Goal: Task Accomplishment & Management: Complete application form

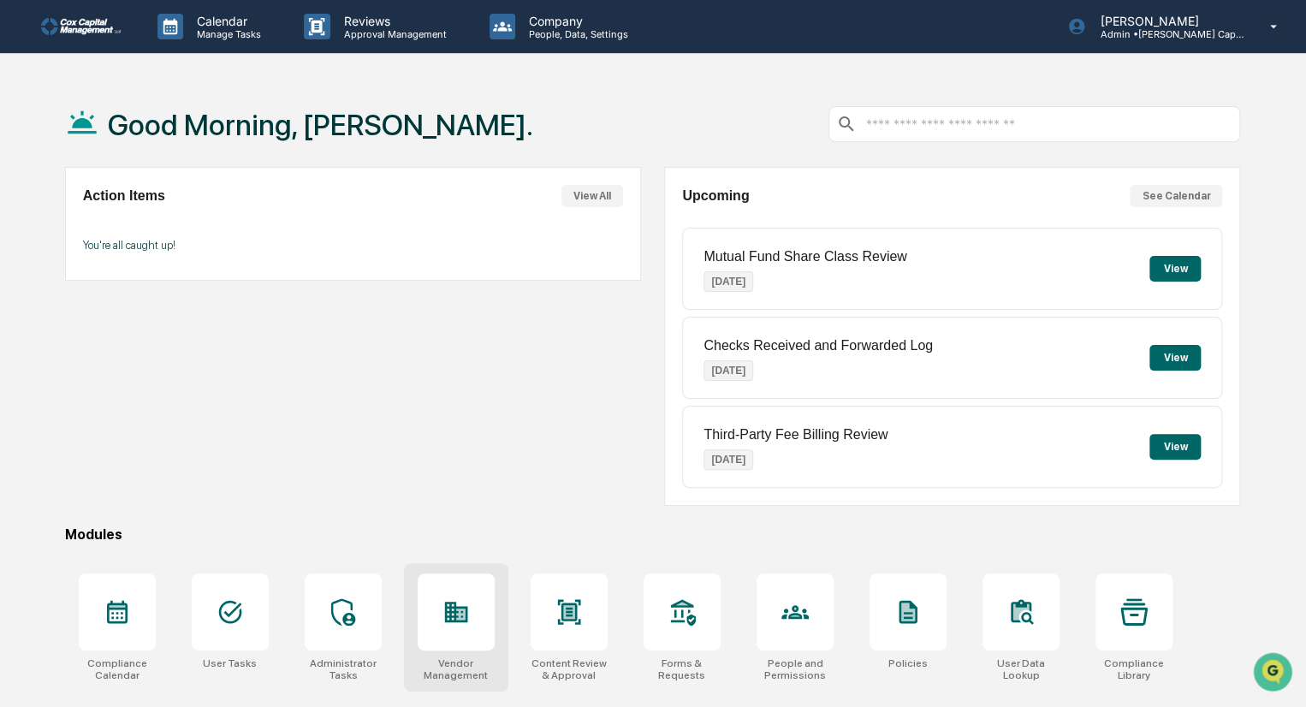
click at [446, 657] on div "Vendor Management" at bounding box center [456, 669] width 77 height 24
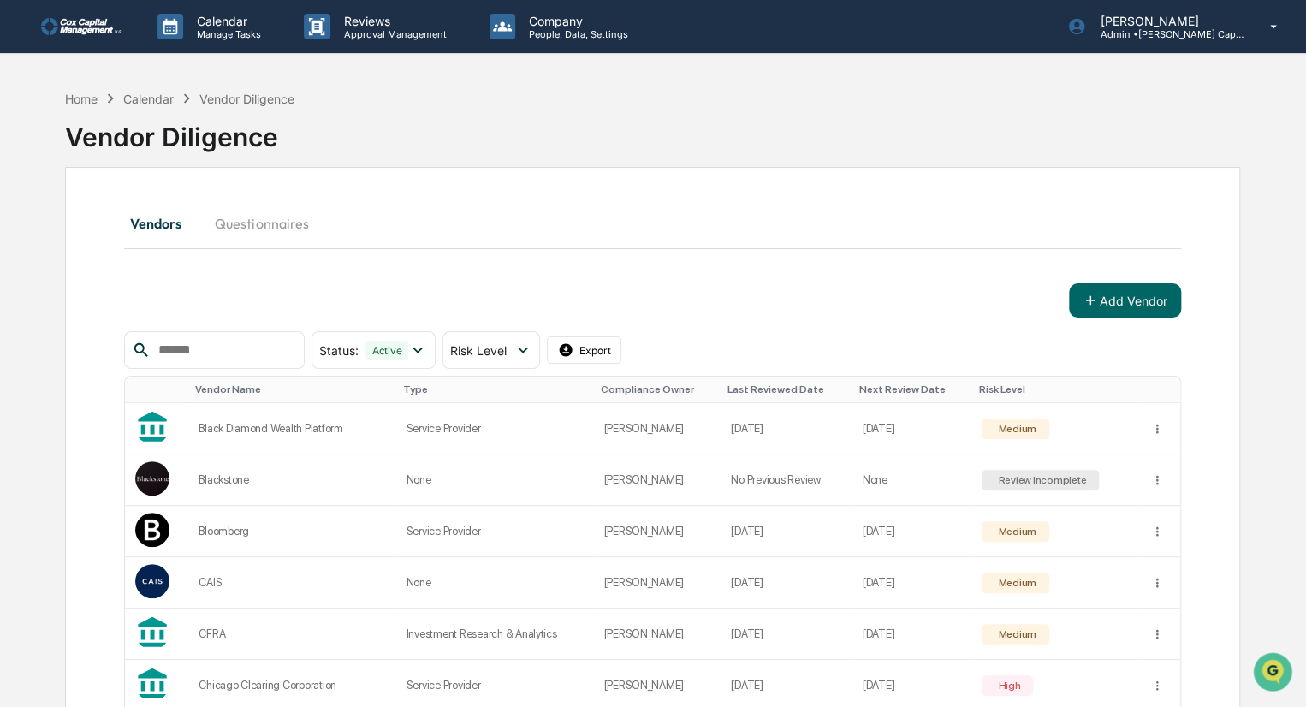
drag, startPoint x: 1304, startPoint y: 199, endPoint x: 1311, endPoint y: 230, distance: 31.6
click at [1305, 230] on html "Calendar Manage Tasks Reviews Approval Management Company People, Data, Setting…" at bounding box center [653, 353] width 1306 height 707
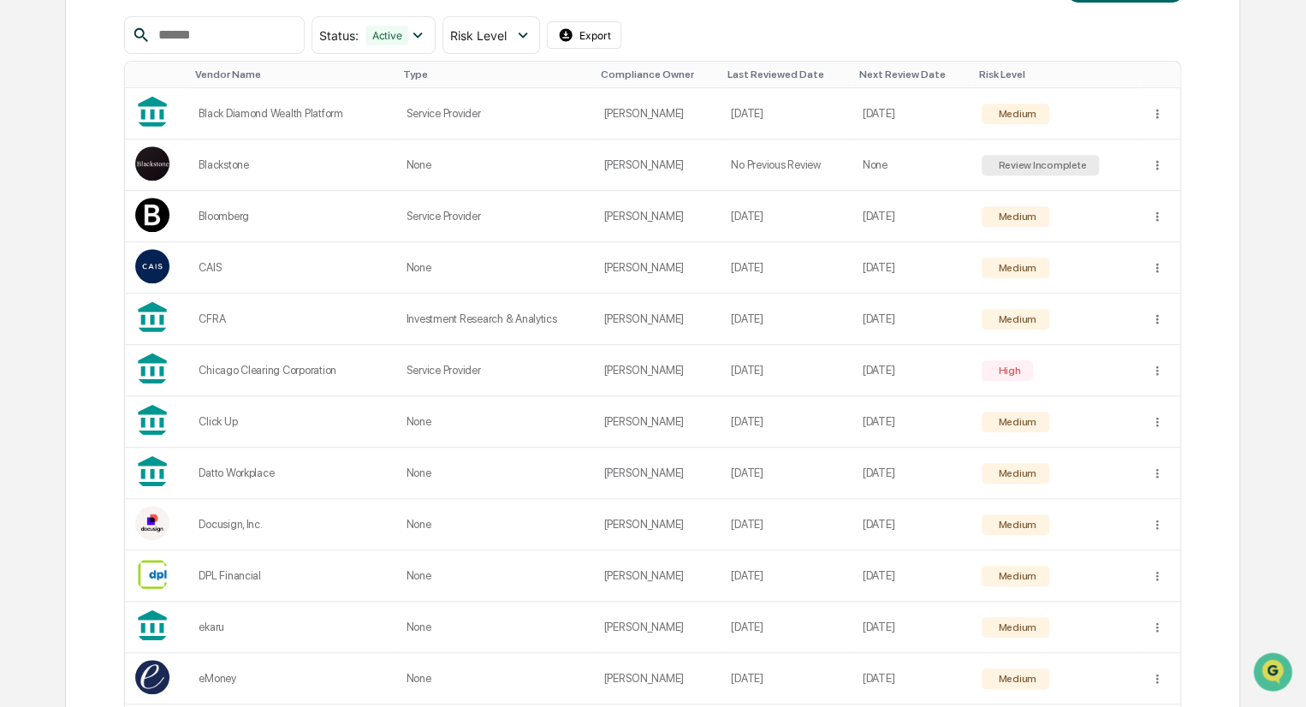
scroll to position [325, 0]
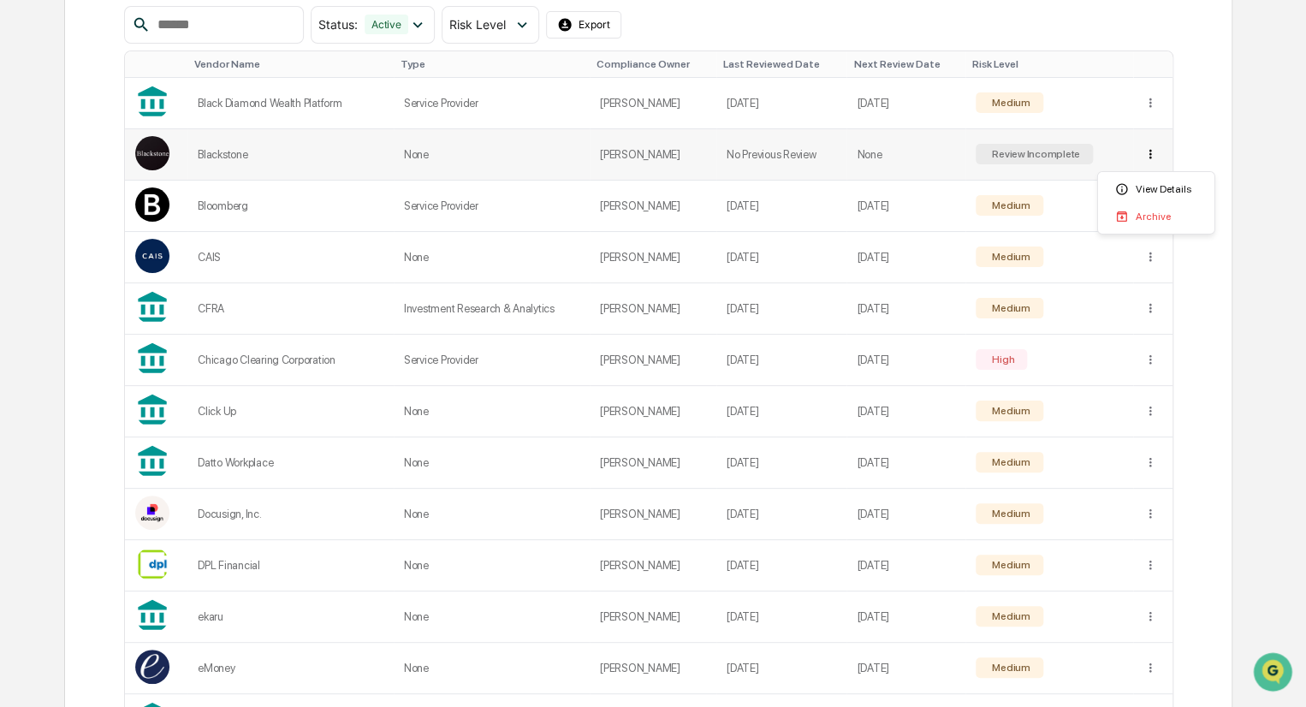
click at [1156, 155] on html "Calendar Manage Tasks Reviews Approval Management Company People, Data, Setting…" at bounding box center [653, 28] width 1306 height 707
click at [1154, 156] on html "Calendar Manage Tasks Reviews Approval Management Company People, Data, Setting…" at bounding box center [653, 28] width 1306 height 707
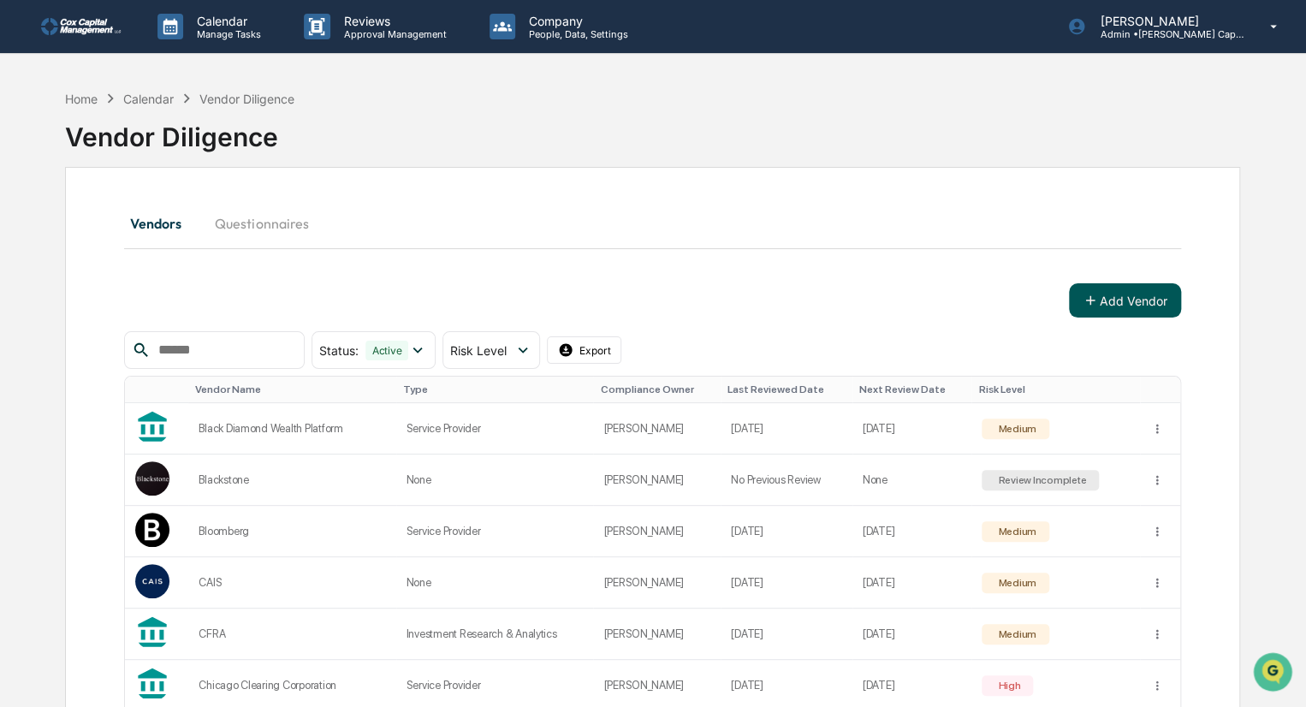
click at [1123, 300] on button "Add Vendor" at bounding box center [1125, 300] width 112 height 34
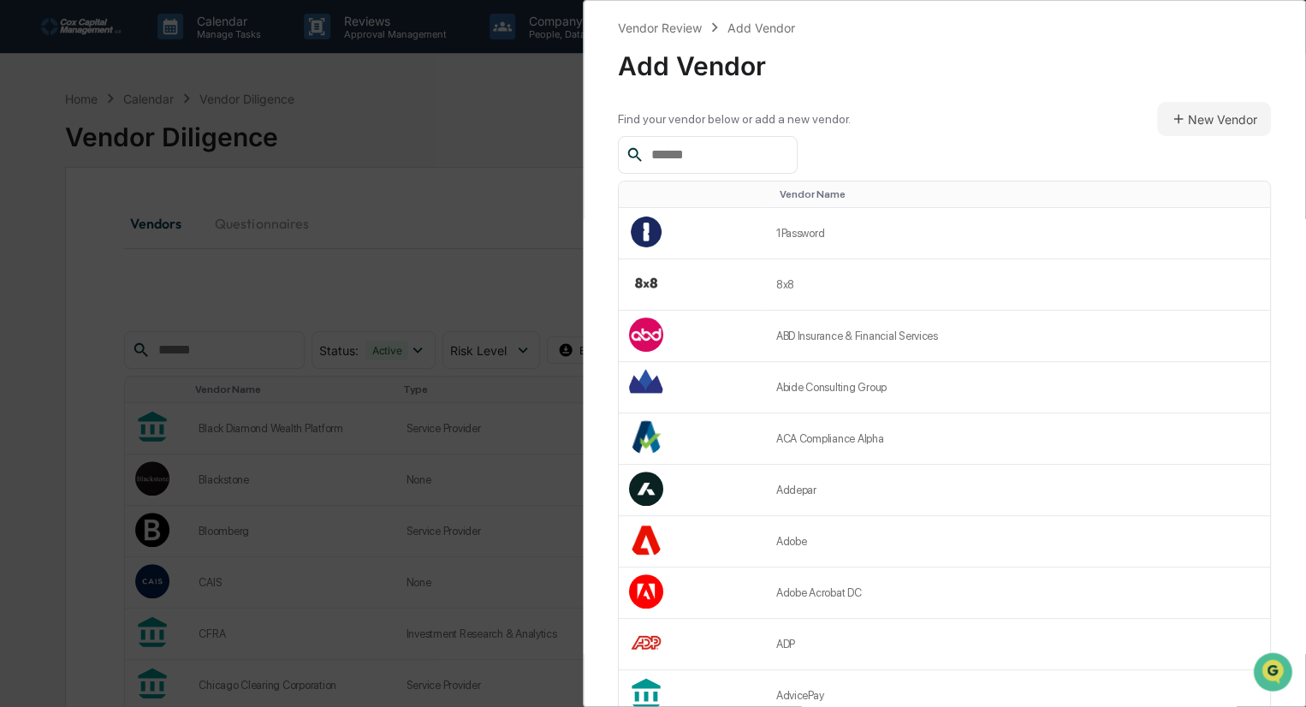
click at [721, 145] on input "text" at bounding box center [716, 155] width 145 height 22
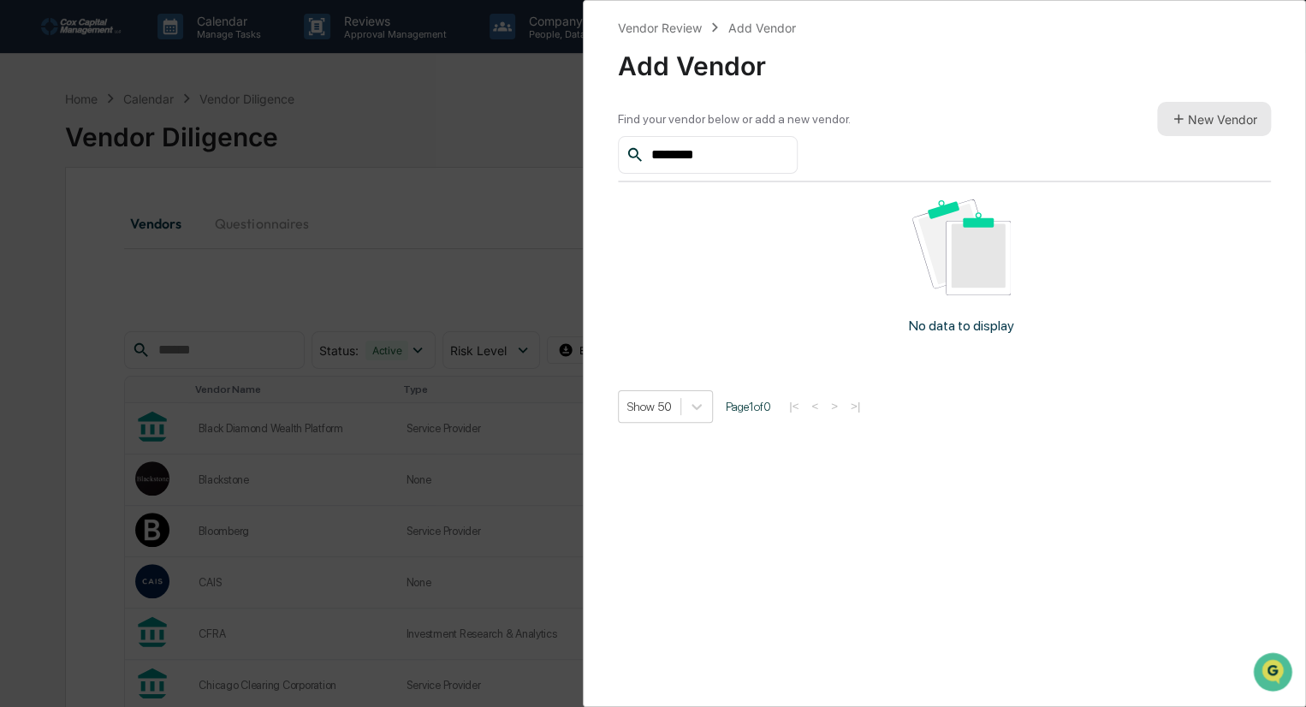
type input "********"
click at [1201, 126] on button "New Vendor" at bounding box center [1214, 119] width 114 height 34
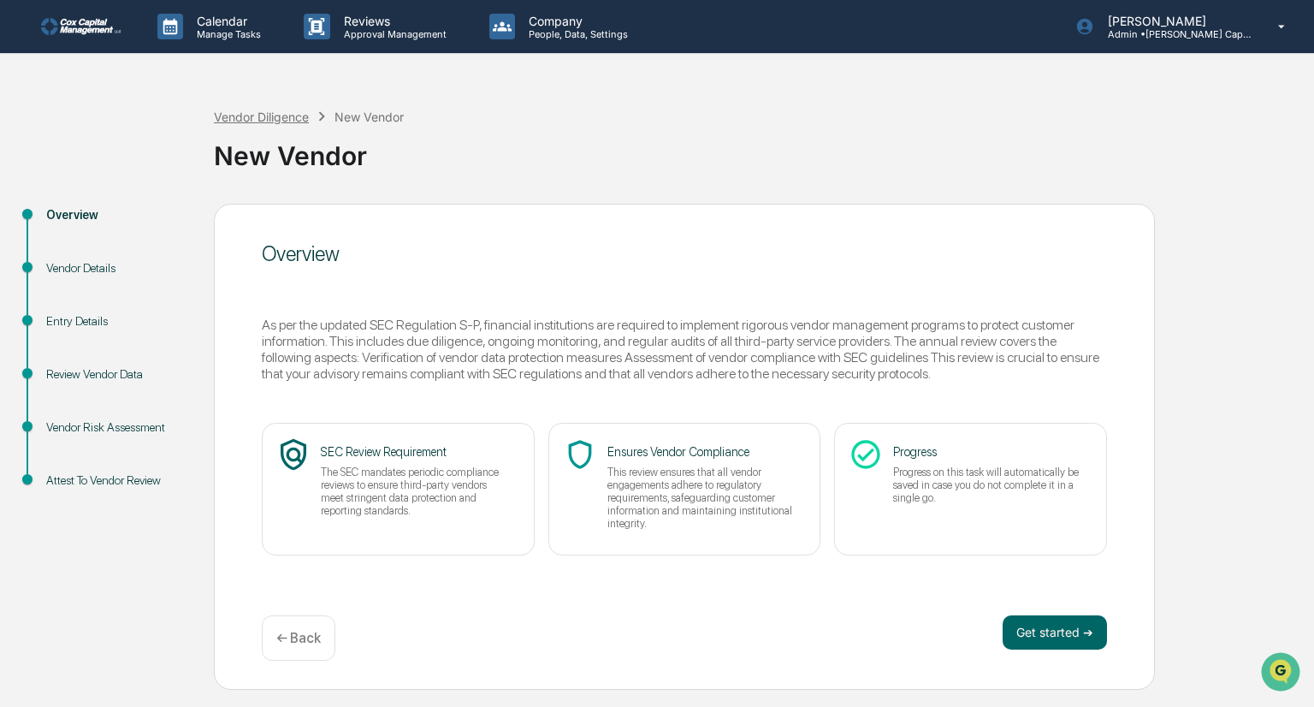
click at [247, 116] on div "Vendor Diligence" at bounding box center [261, 117] width 95 height 15
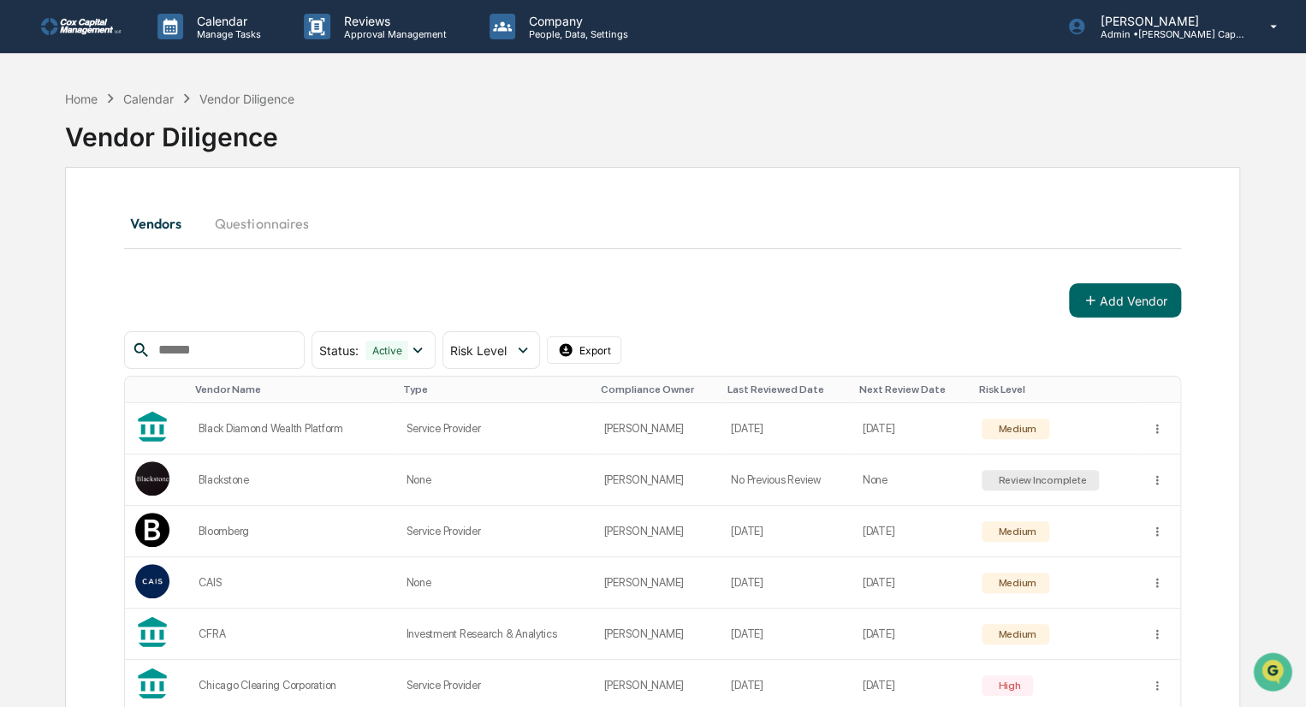
click at [154, 93] on div "Calendar" at bounding box center [148, 99] width 50 height 15
click at [68, 100] on div "Home" at bounding box center [81, 99] width 33 height 15
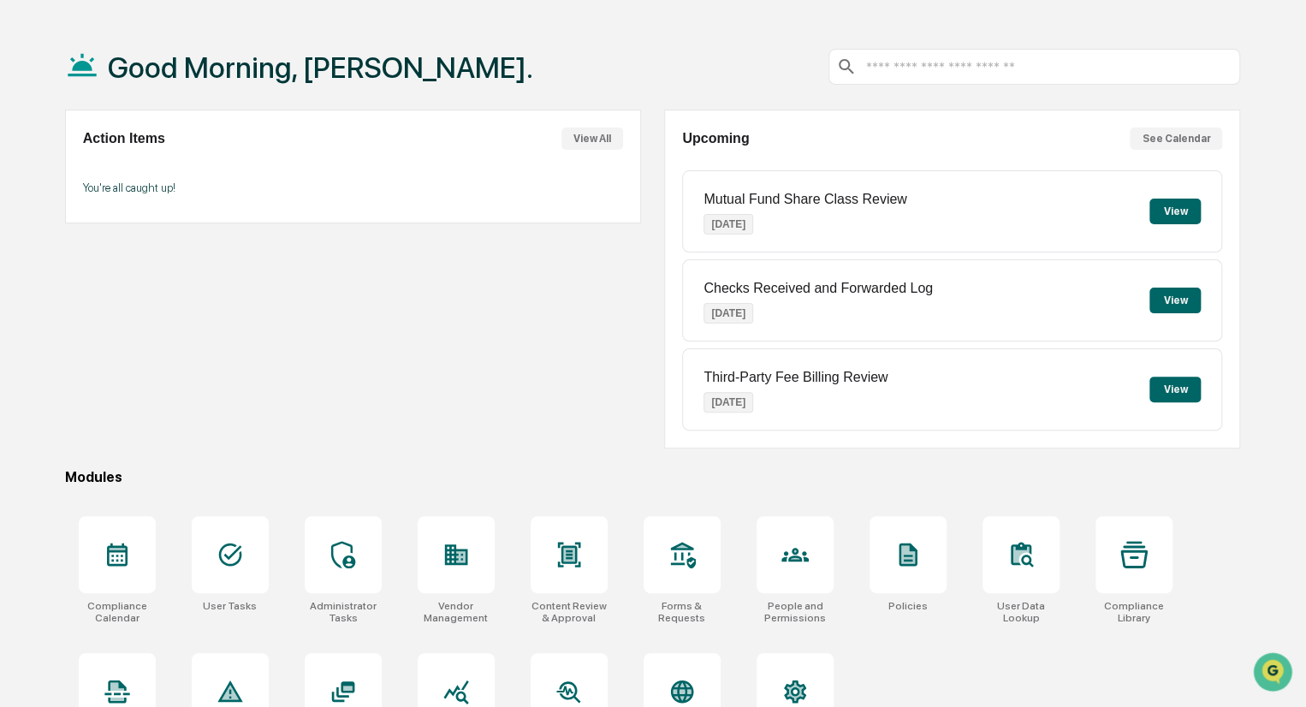
scroll to position [121, 0]
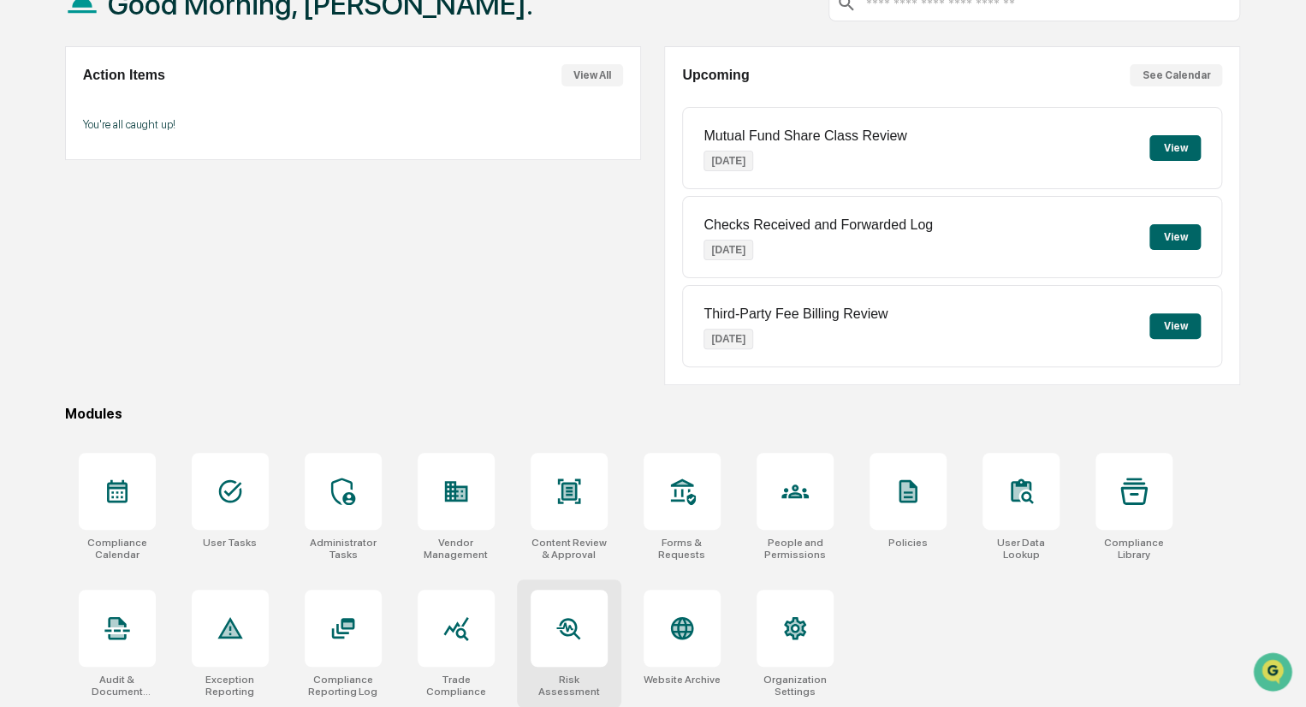
click at [563, 618] on icon at bounding box center [569, 628] width 21 height 21
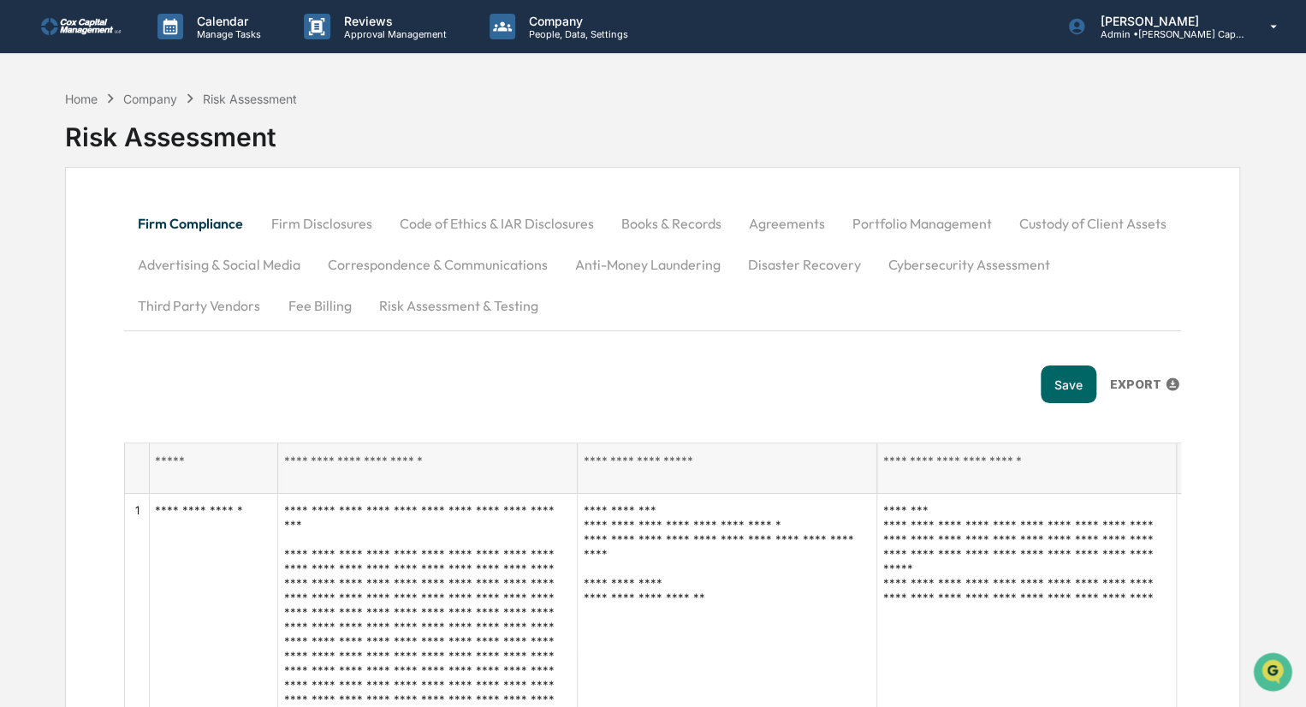
click at [77, 25] on img at bounding box center [82, 26] width 82 height 17
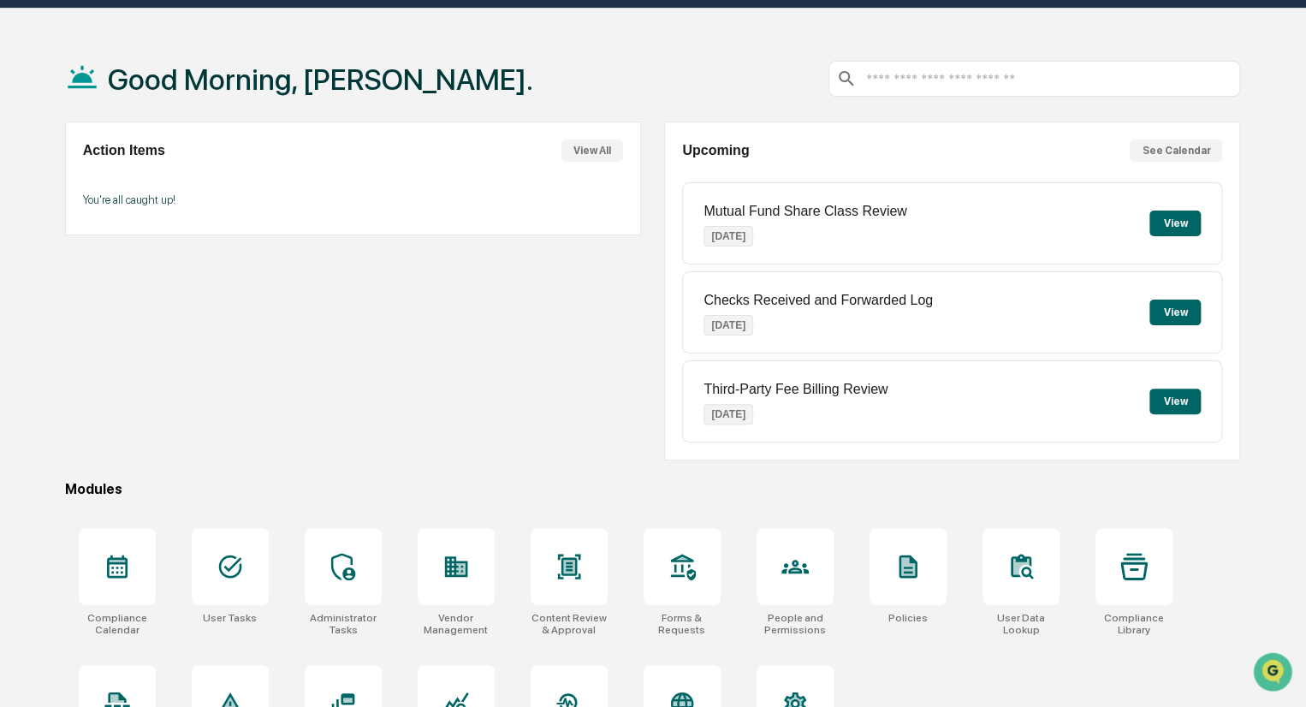
scroll to position [121, 0]
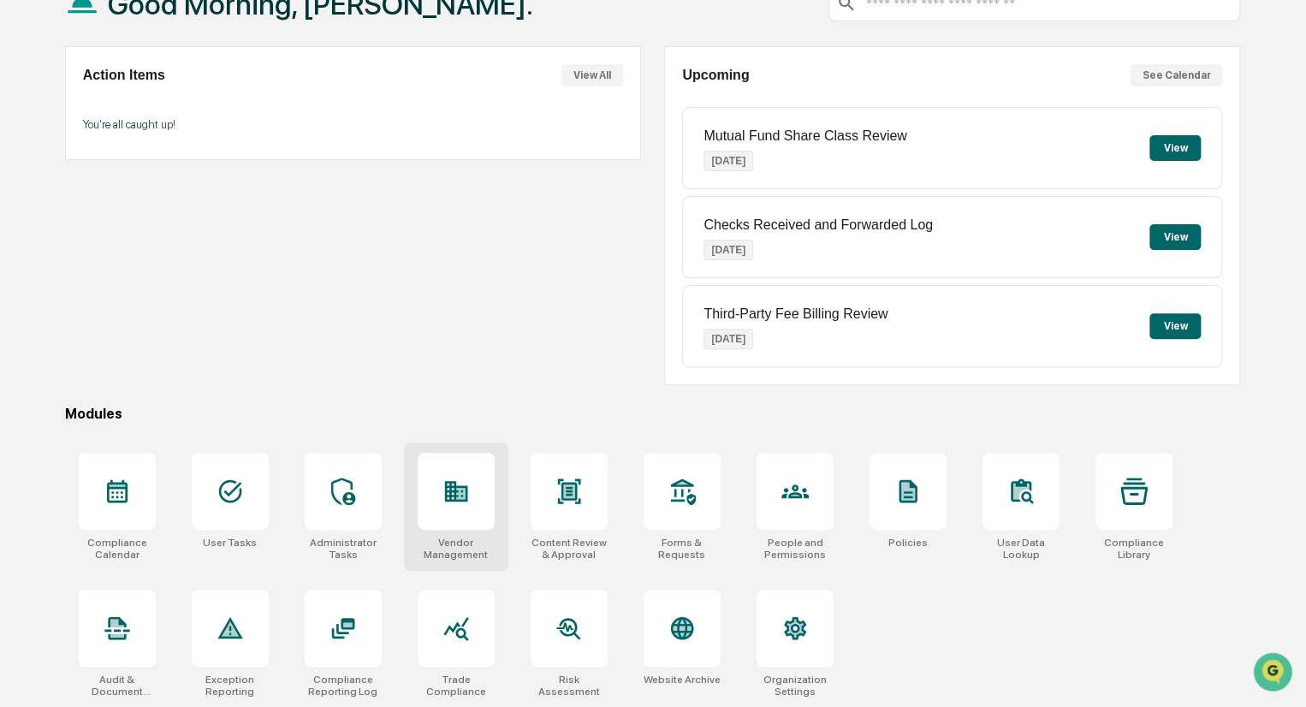
click at [479, 491] on div at bounding box center [456, 491] width 77 height 77
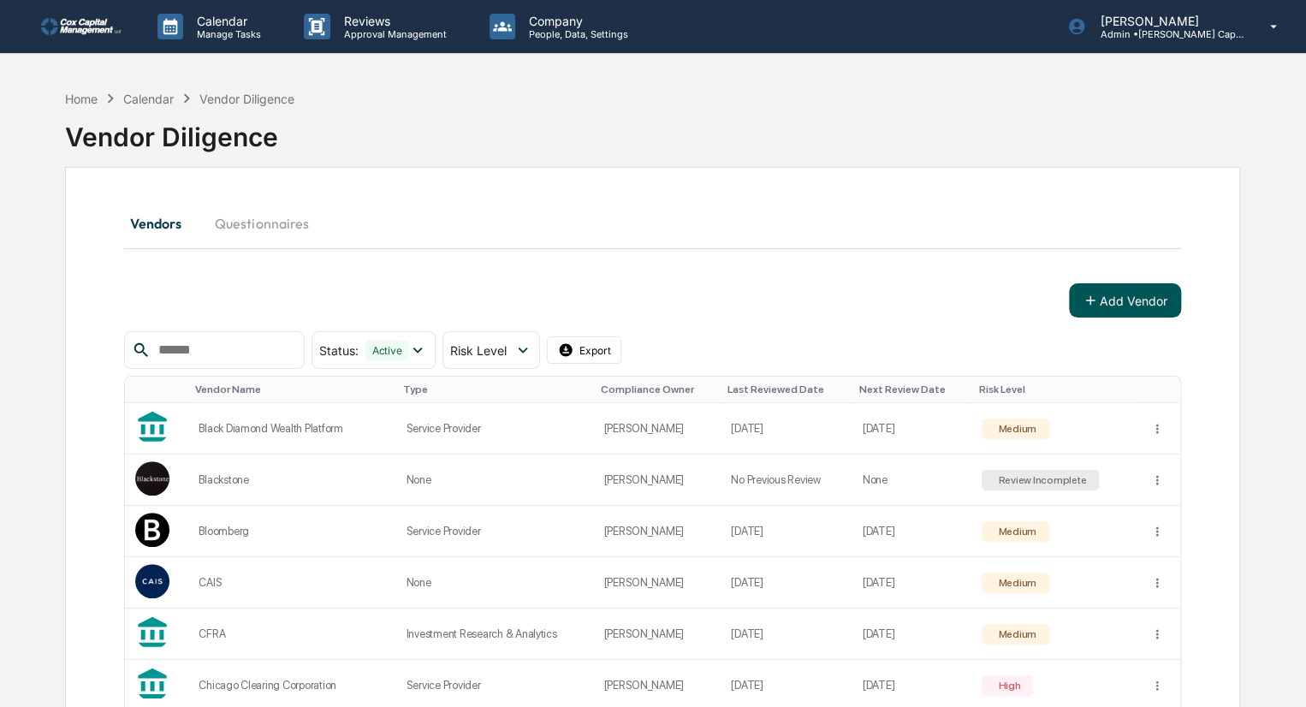
click at [1094, 299] on icon at bounding box center [1089, 300] width 15 height 15
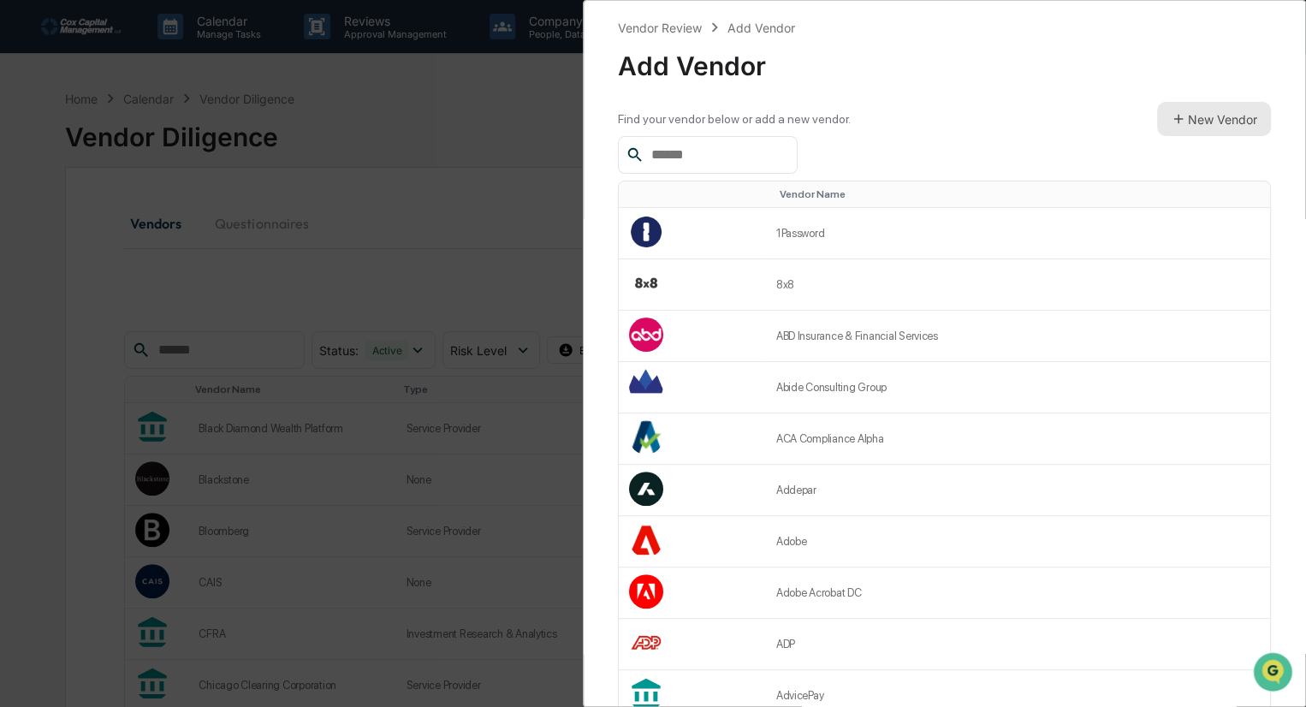
click at [1194, 122] on button "New Vendor" at bounding box center [1214, 119] width 114 height 34
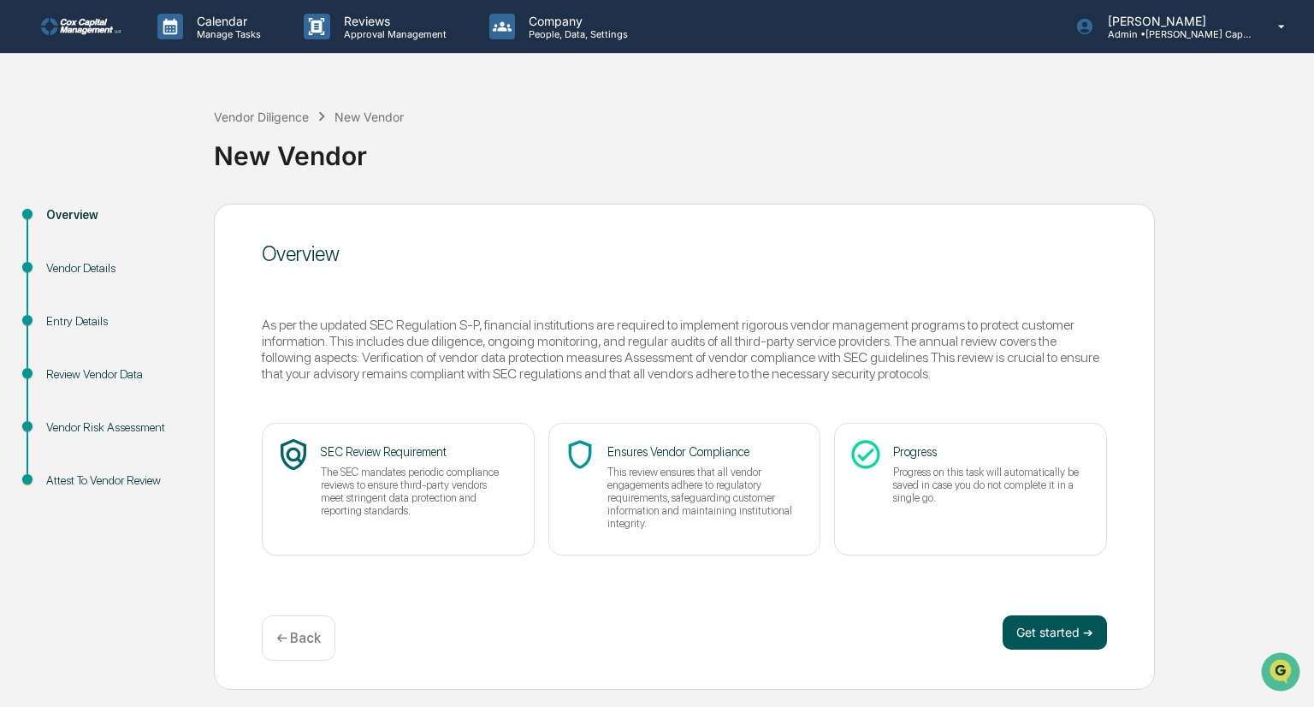
click at [1070, 631] on button "Get started ➔" at bounding box center [1055, 632] width 104 height 34
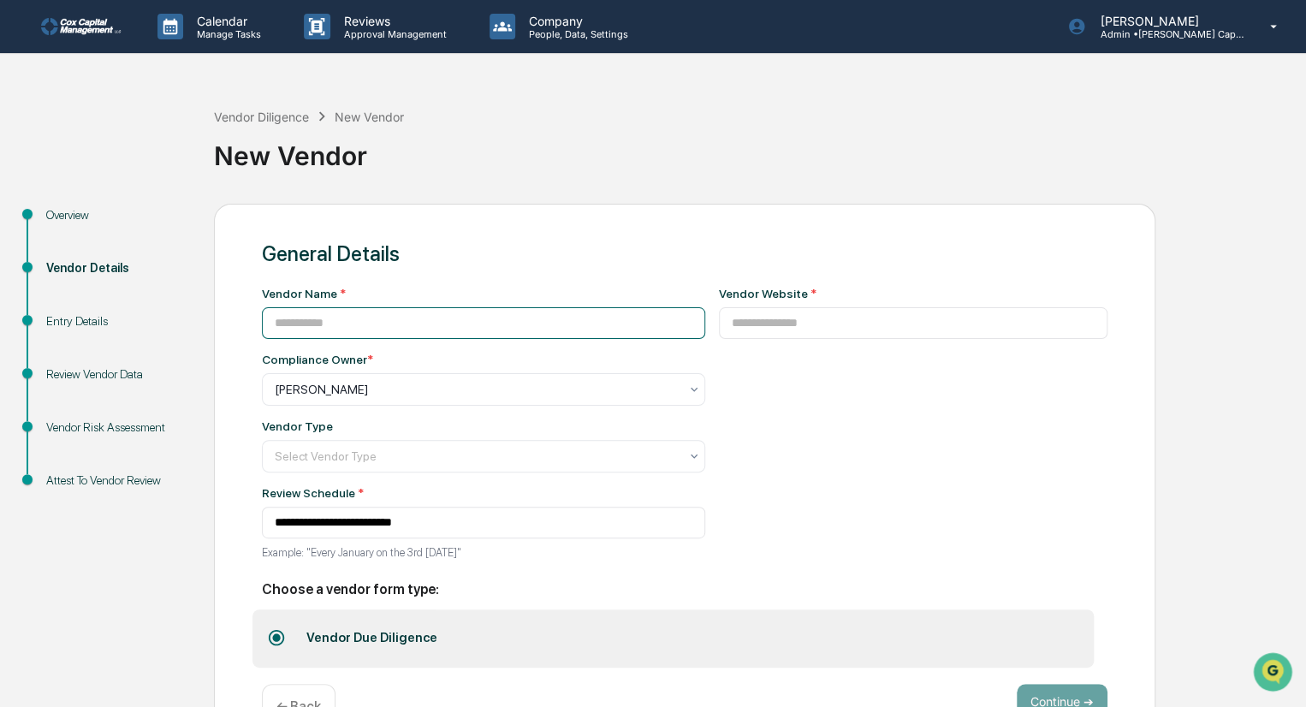
click at [380, 329] on input at bounding box center [483, 323] width 443 height 32
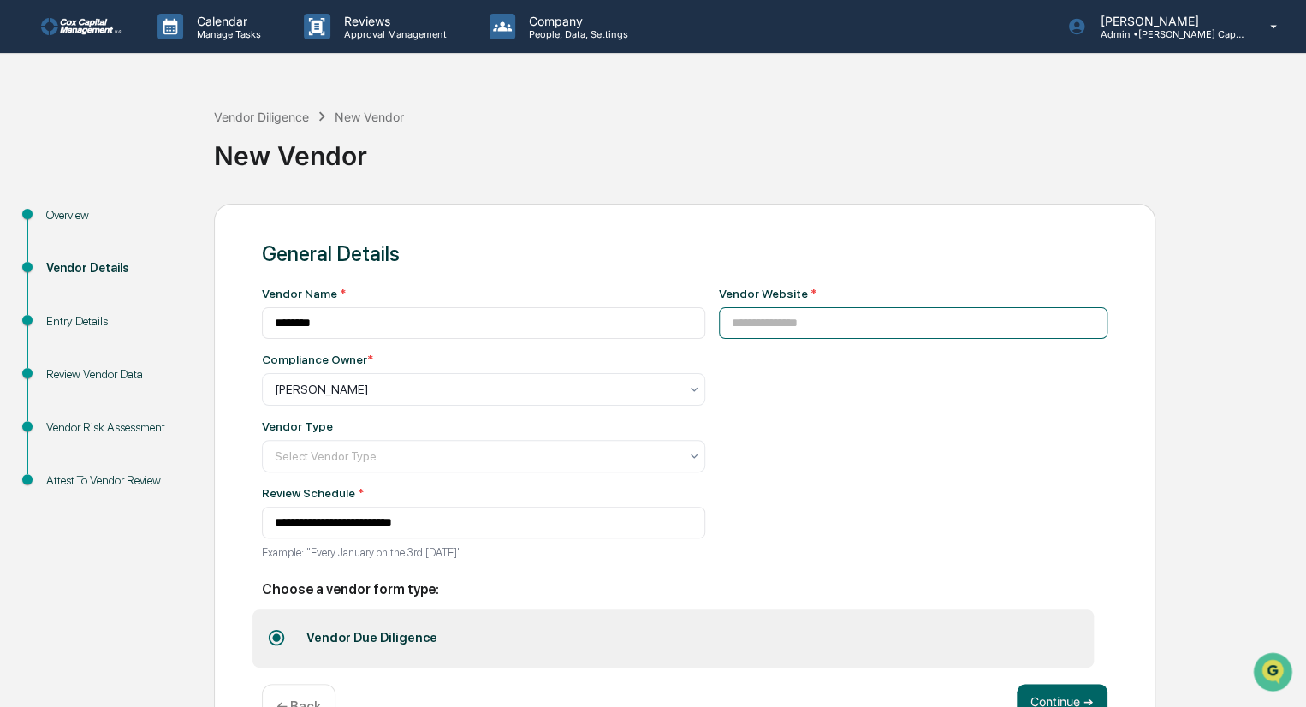
click at [777, 326] on input at bounding box center [913, 323] width 389 height 32
click at [304, 324] on input "********" at bounding box center [483, 323] width 443 height 32
type input "********"
click at [768, 317] on input at bounding box center [913, 323] width 389 height 32
paste input "**********"
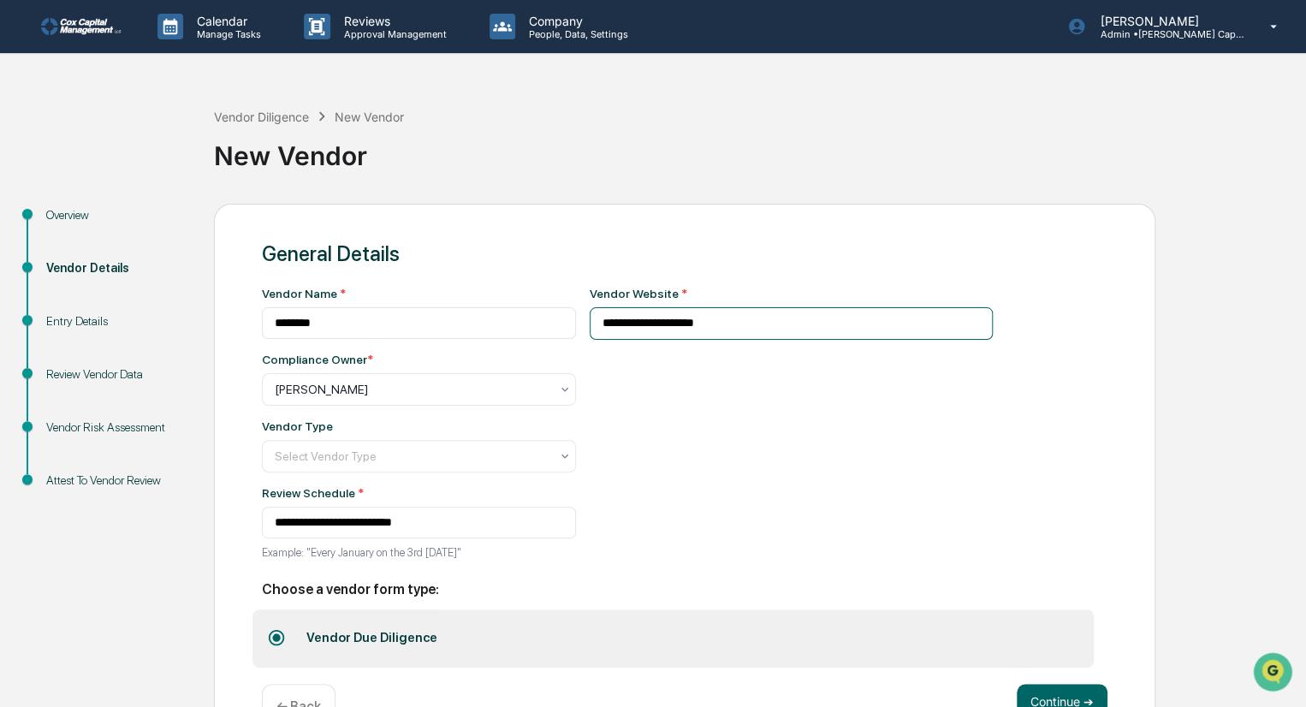
type input "**********"
click at [986, 525] on div "**********" at bounding box center [849, 428] width 518 height 283
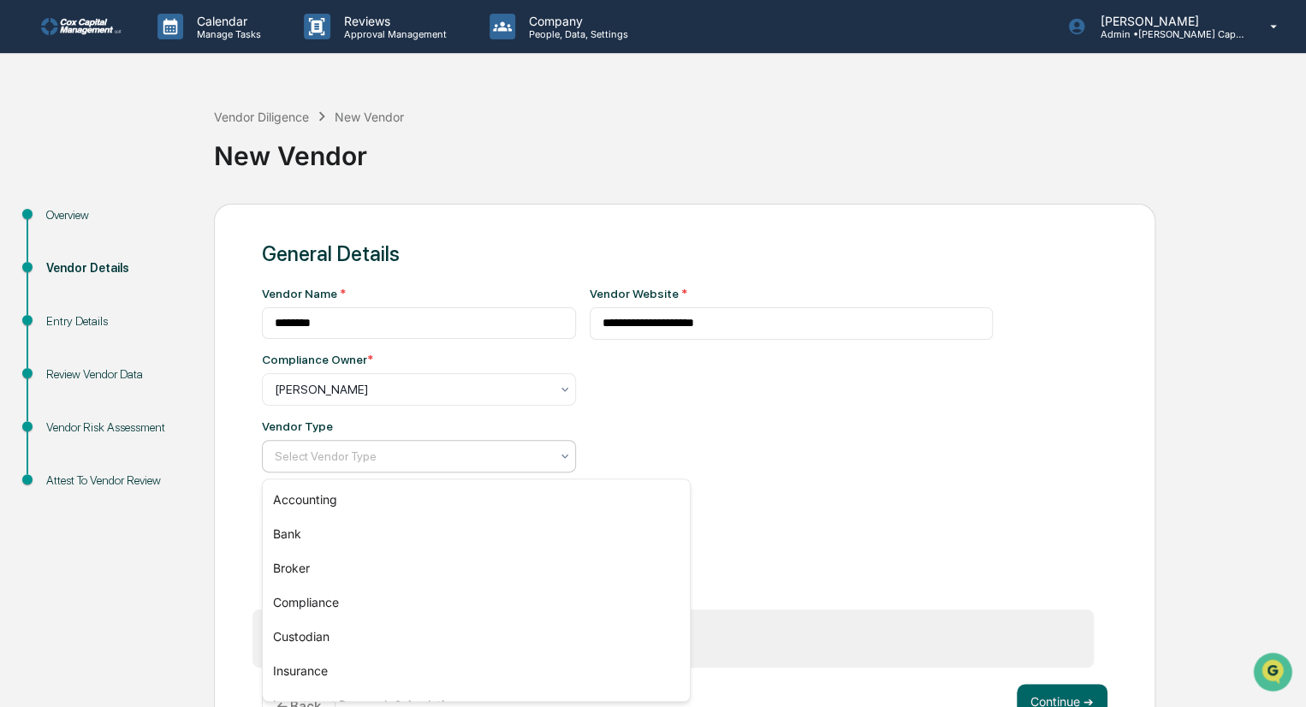
click at [324, 464] on div at bounding box center [412, 455] width 275 height 17
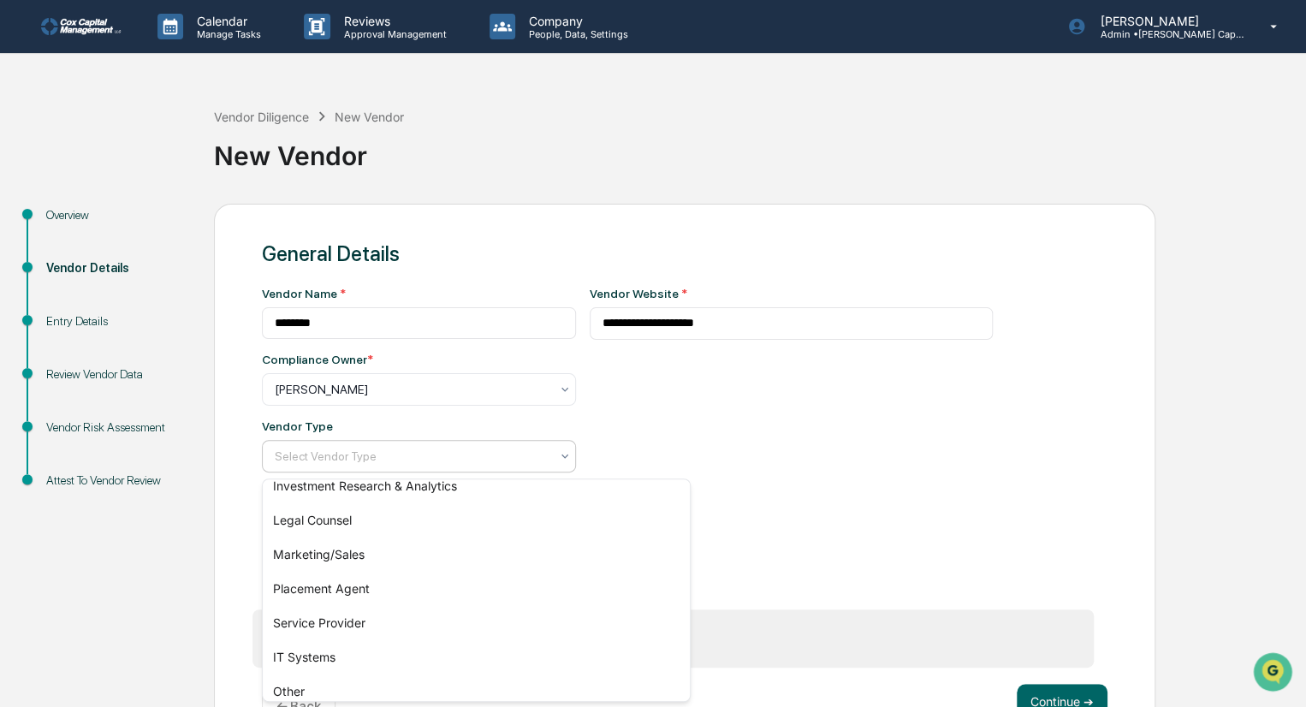
scroll to position [229, 0]
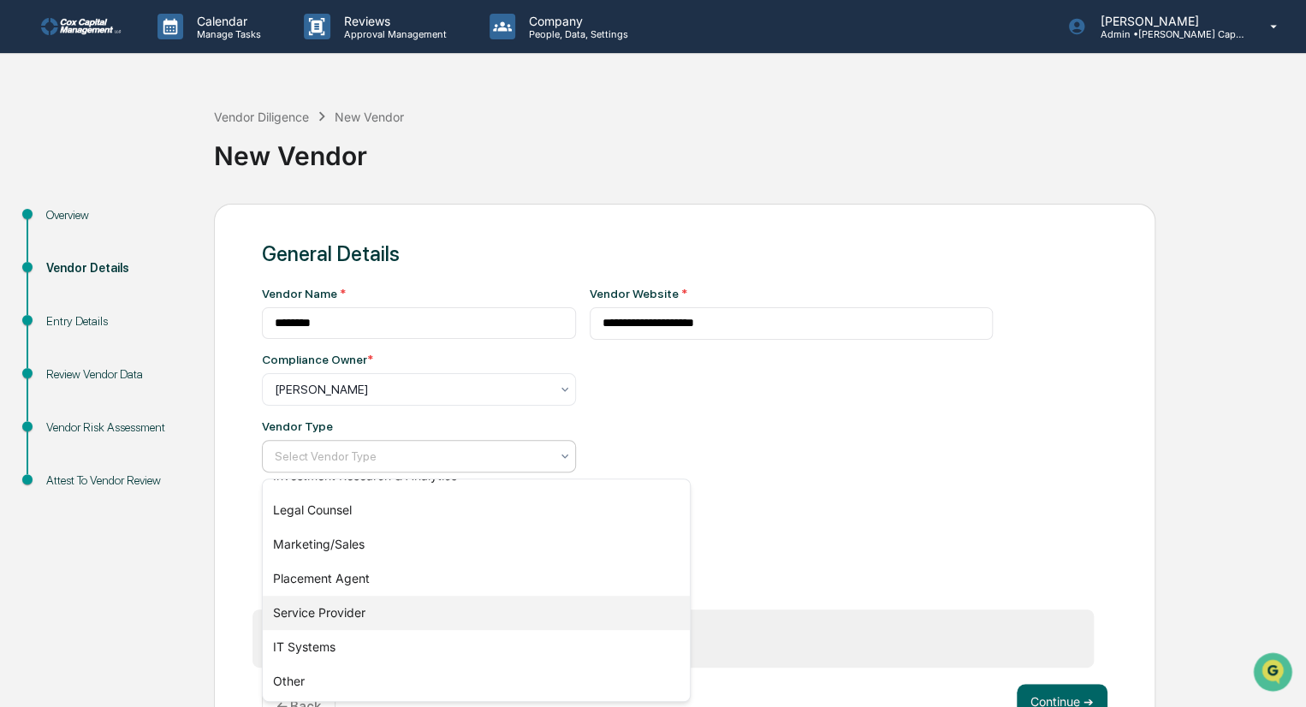
click at [350, 619] on div "Service Provider" at bounding box center [476, 613] width 427 height 34
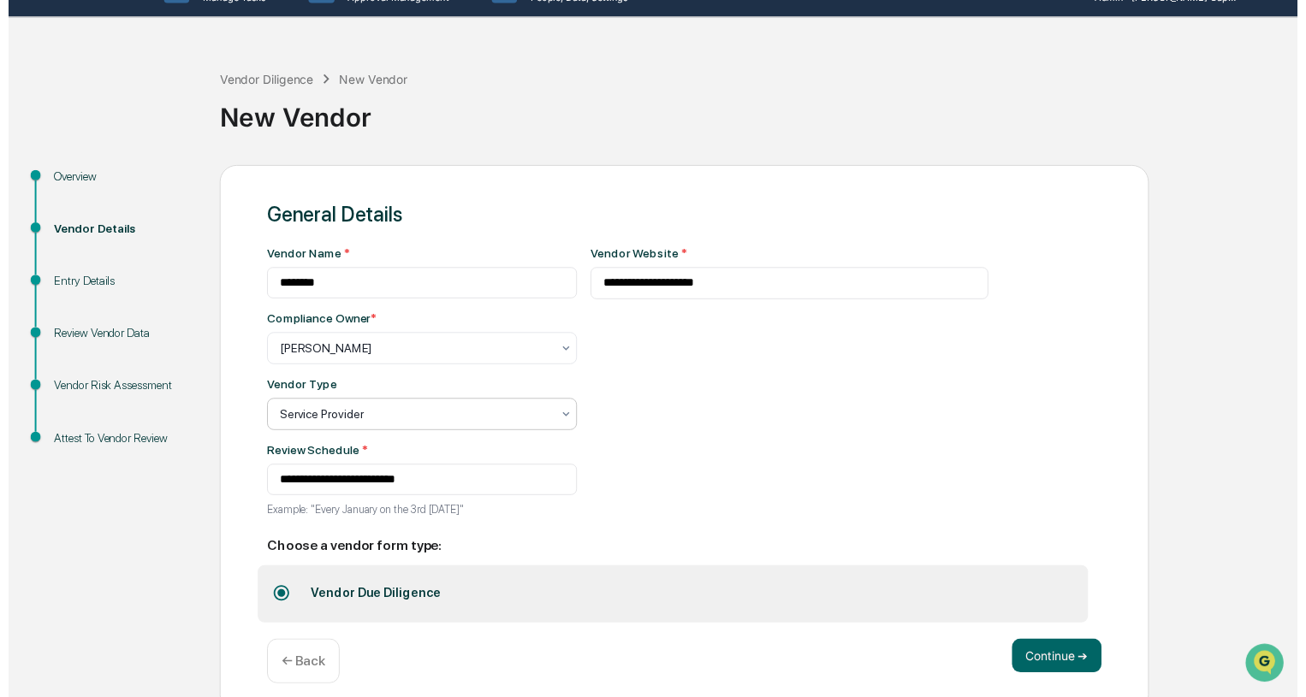
scroll to position [56, 0]
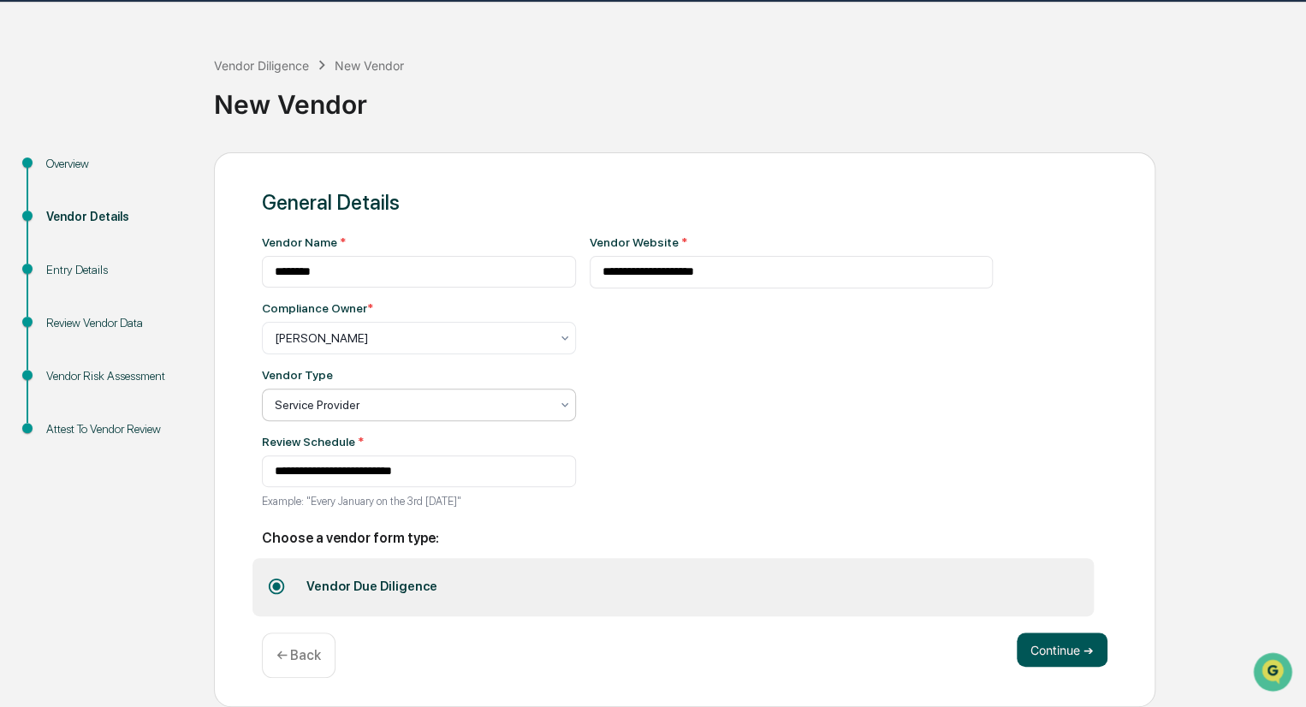
click at [1057, 651] on button "Continue ➔" at bounding box center [1062, 649] width 91 height 34
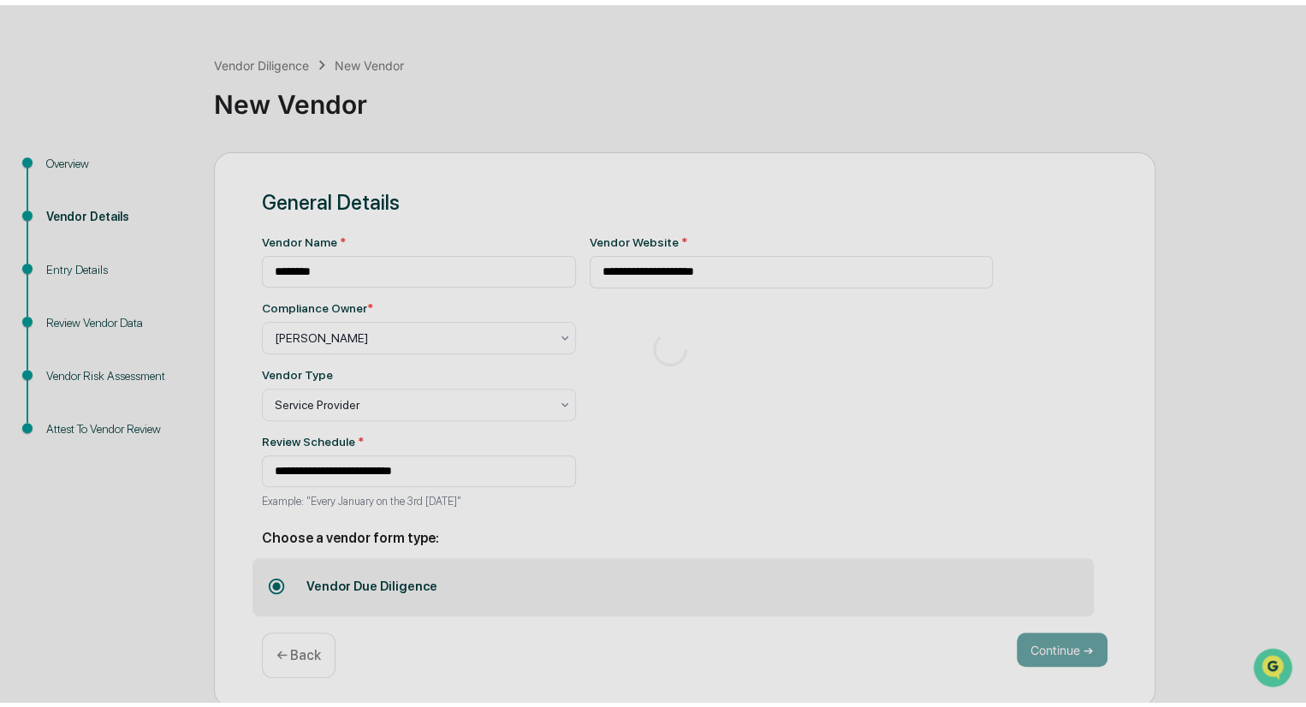
scroll to position [0, 0]
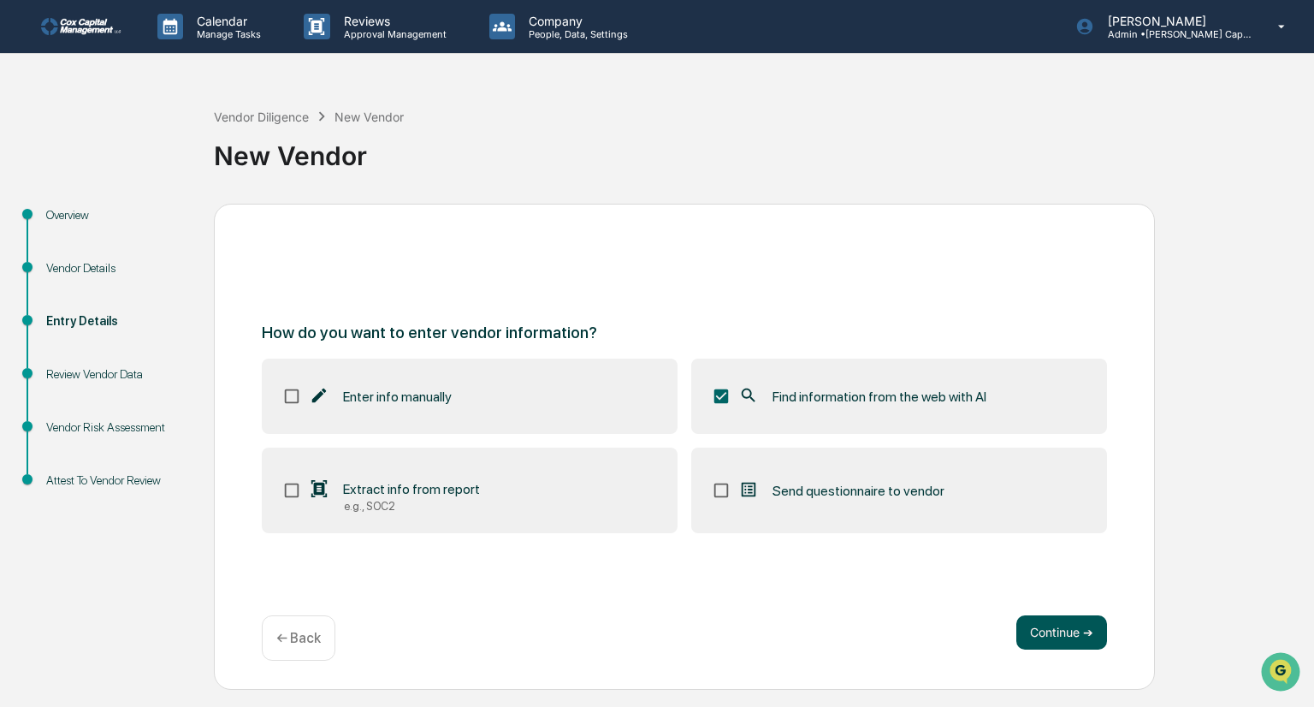
click at [1061, 637] on button "Continue ➔" at bounding box center [1062, 632] width 91 height 34
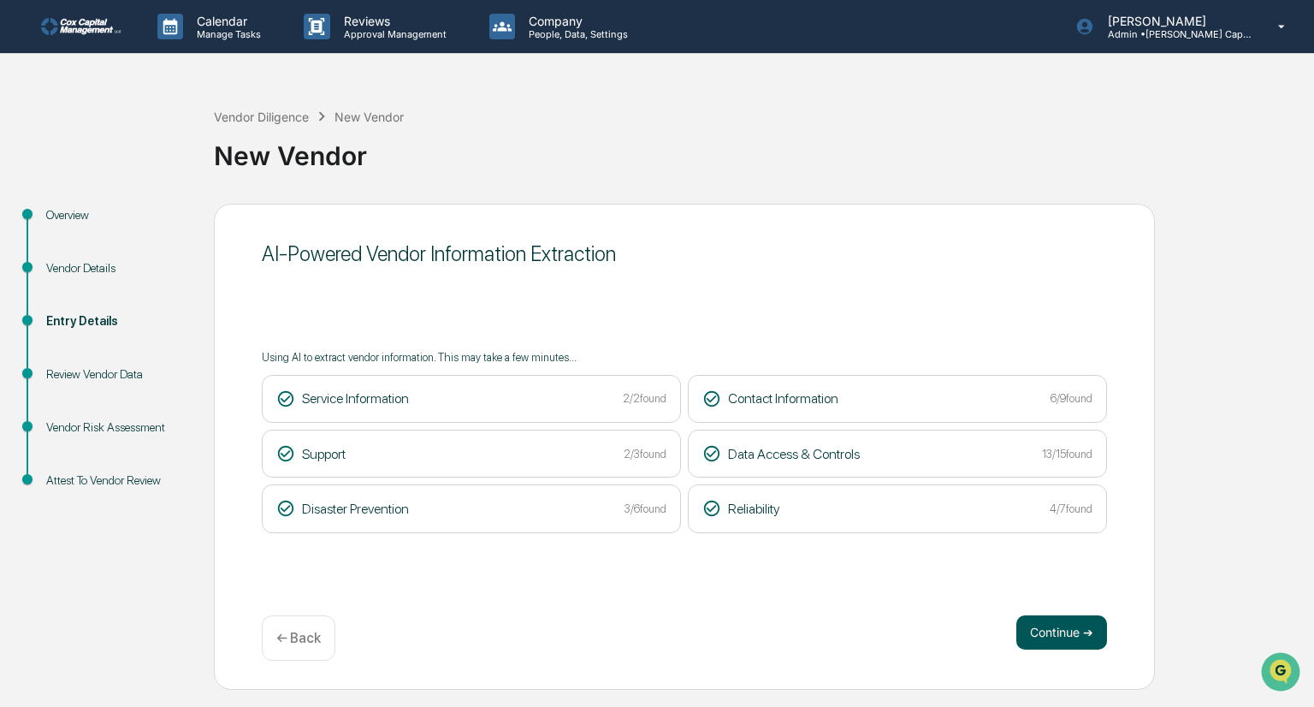
click at [1056, 632] on button "Continue ➔" at bounding box center [1062, 632] width 91 height 34
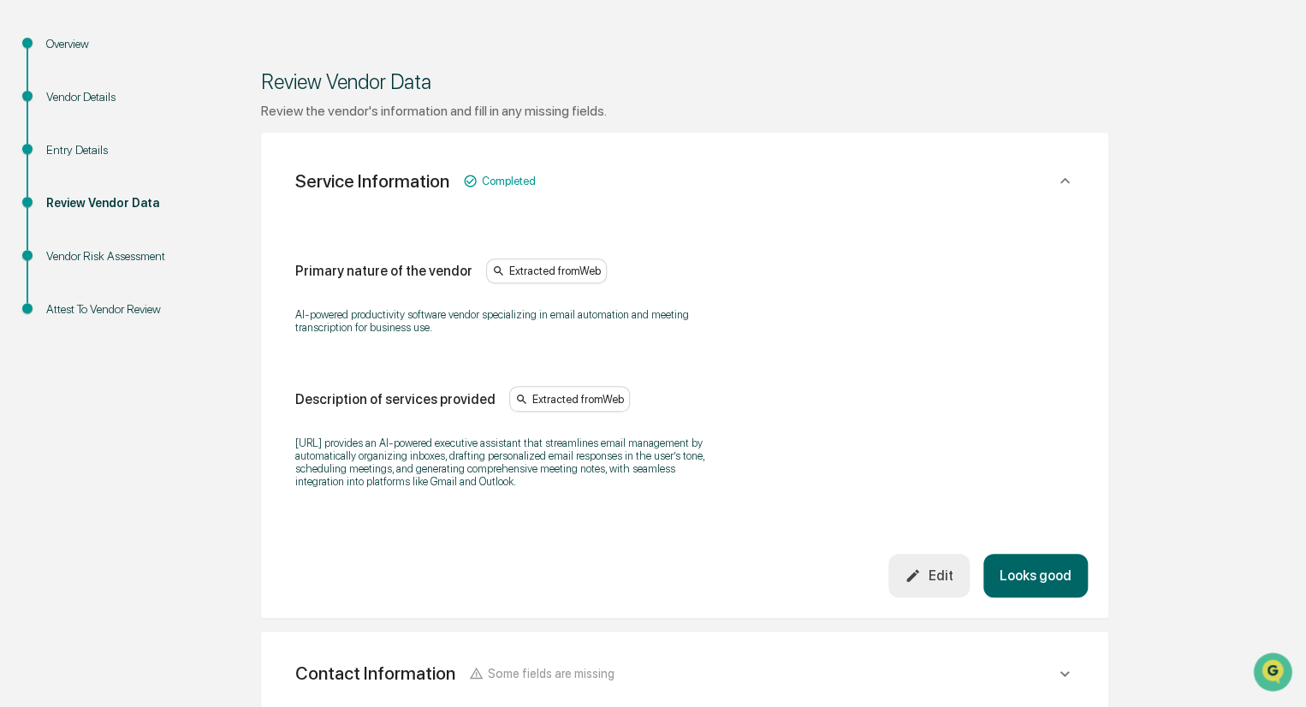
scroll to position [257, 0]
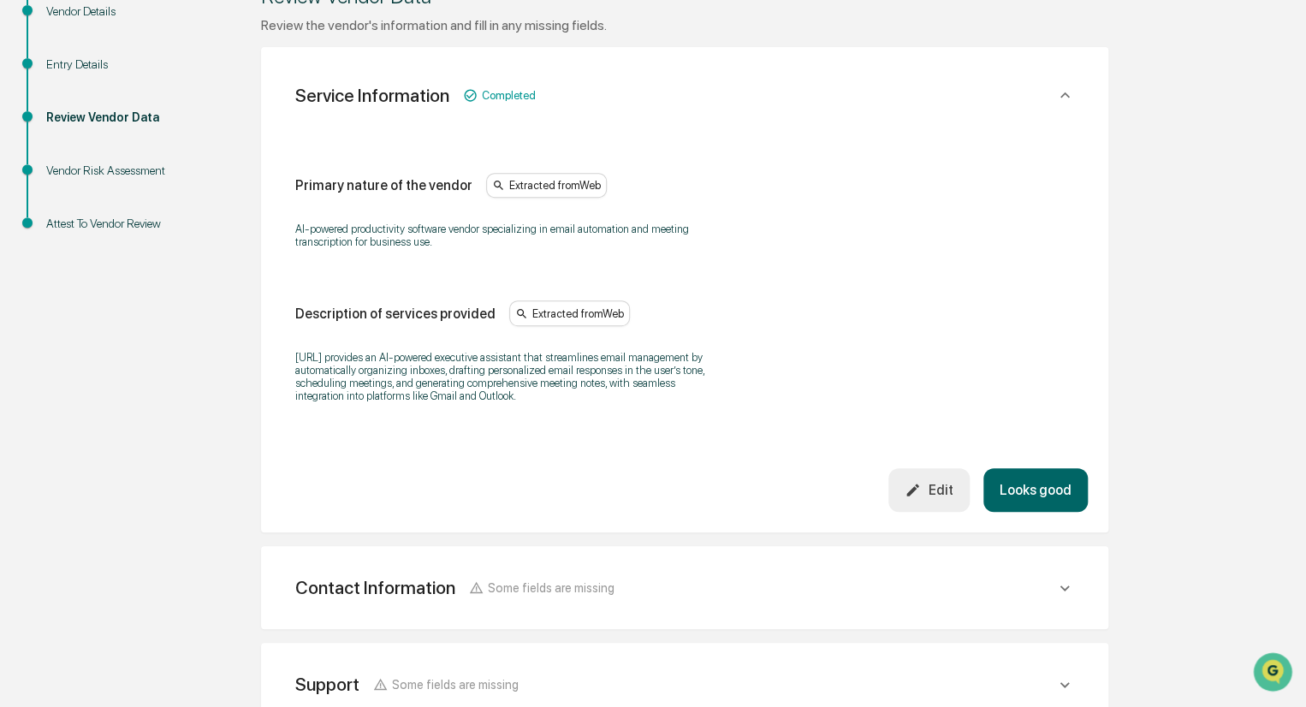
click at [1061, 586] on icon at bounding box center [1063, 588] width 9 height 6
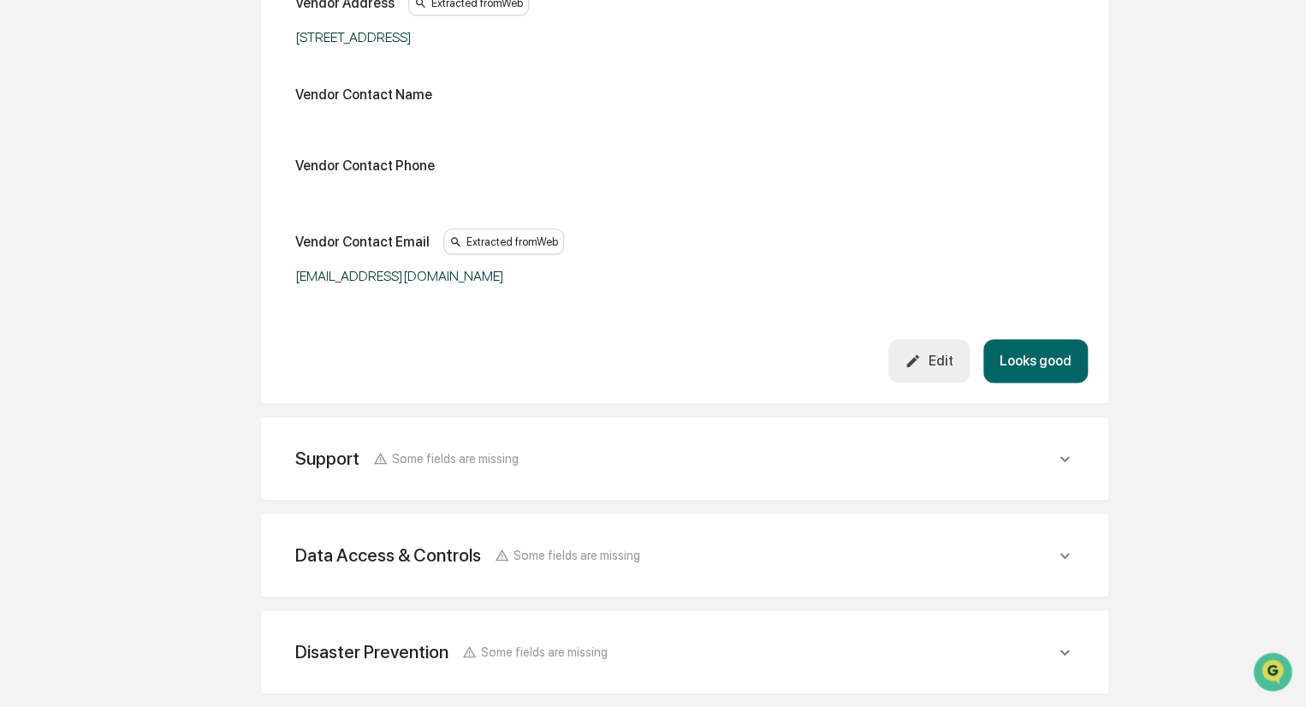
scroll to position [941, 0]
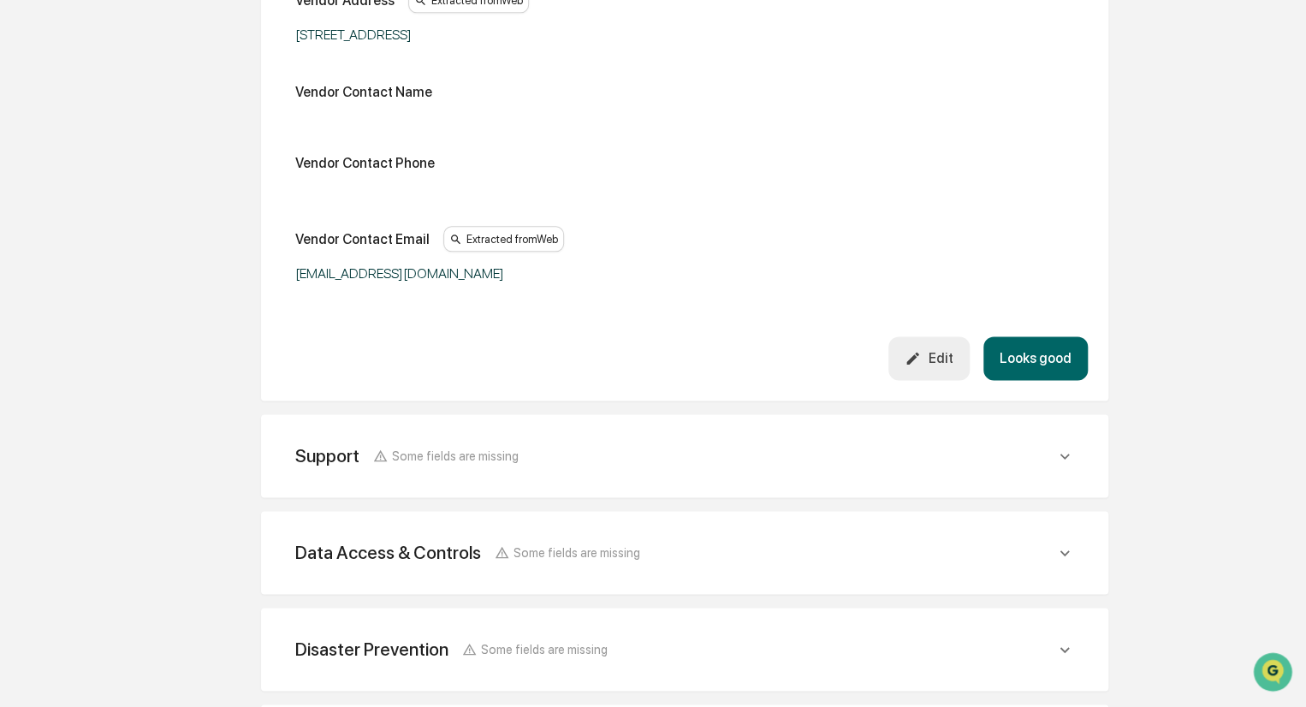
click at [1068, 452] on icon at bounding box center [1064, 456] width 19 height 19
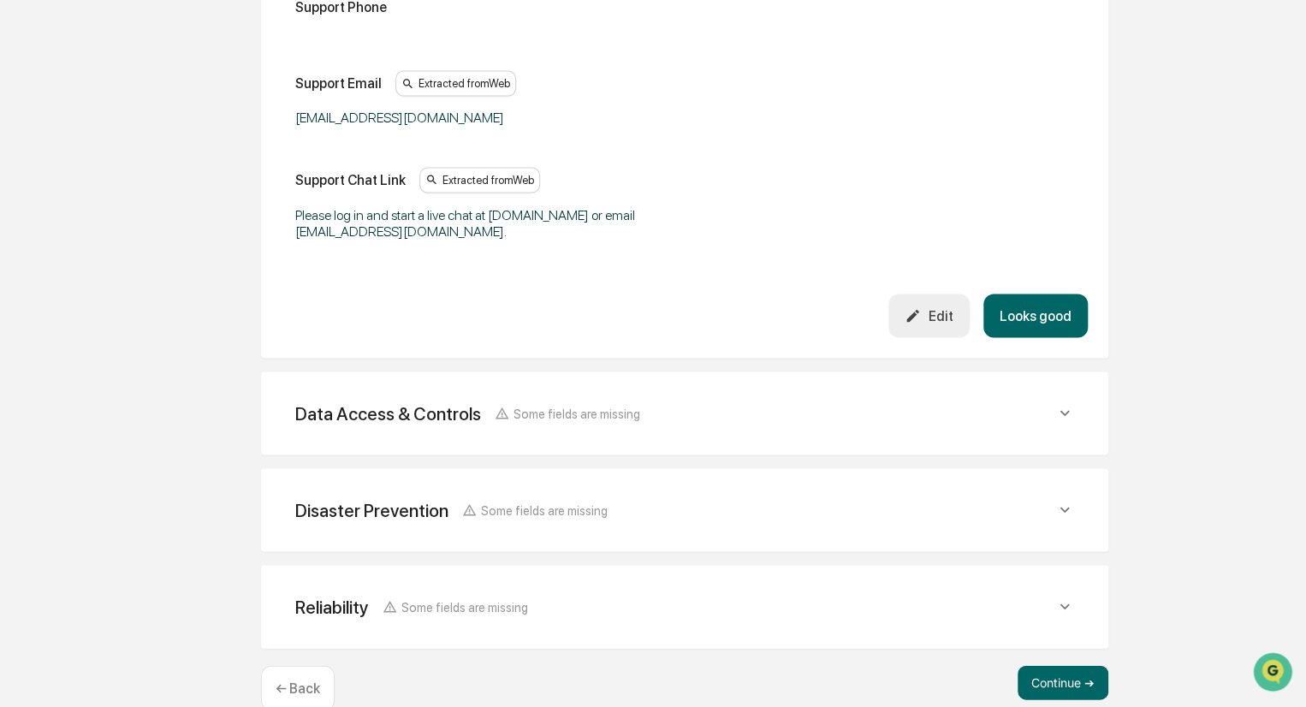
scroll to position [1497, 0]
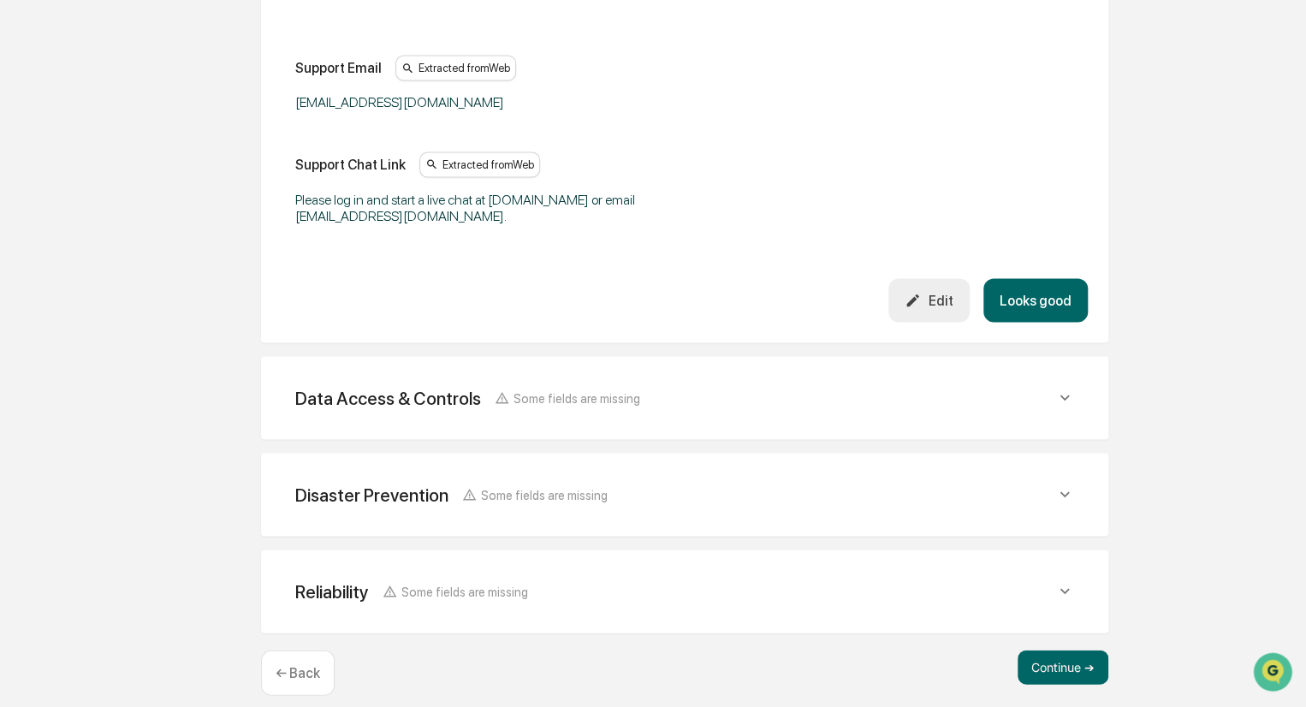
click at [1058, 388] on icon at bounding box center [1064, 397] width 19 height 19
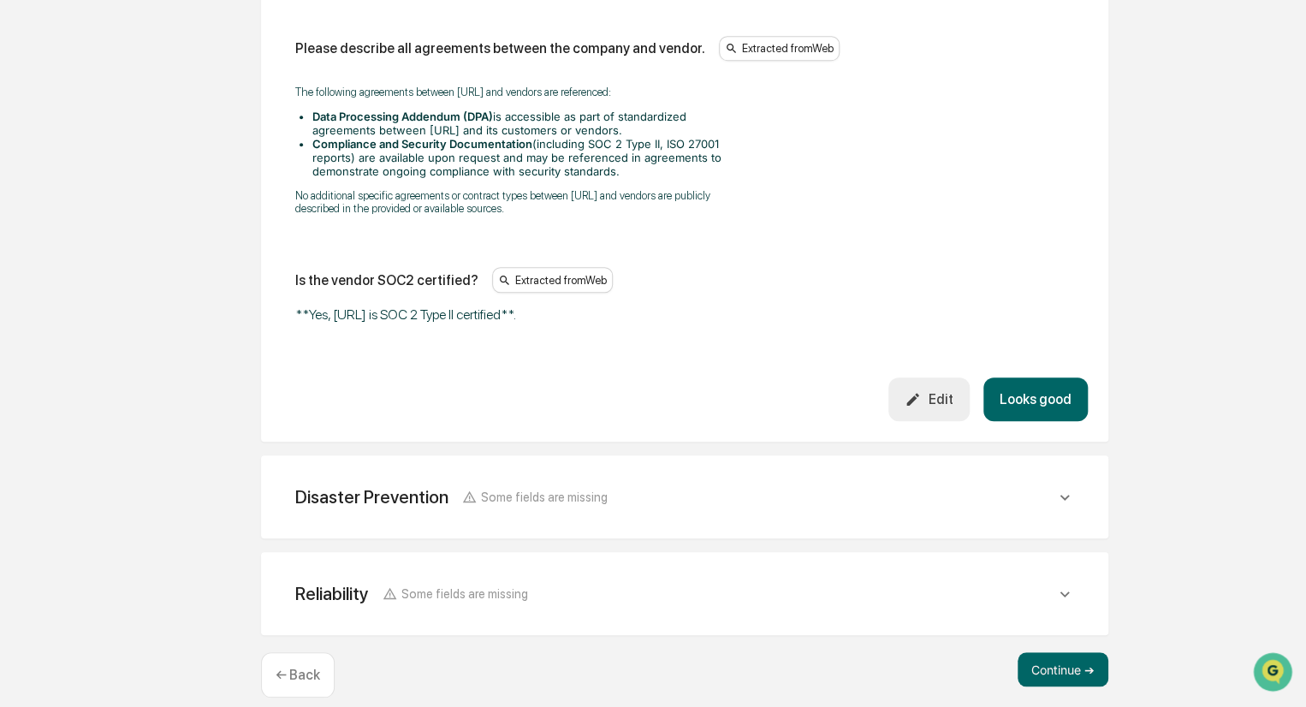
scroll to position [3751, 0]
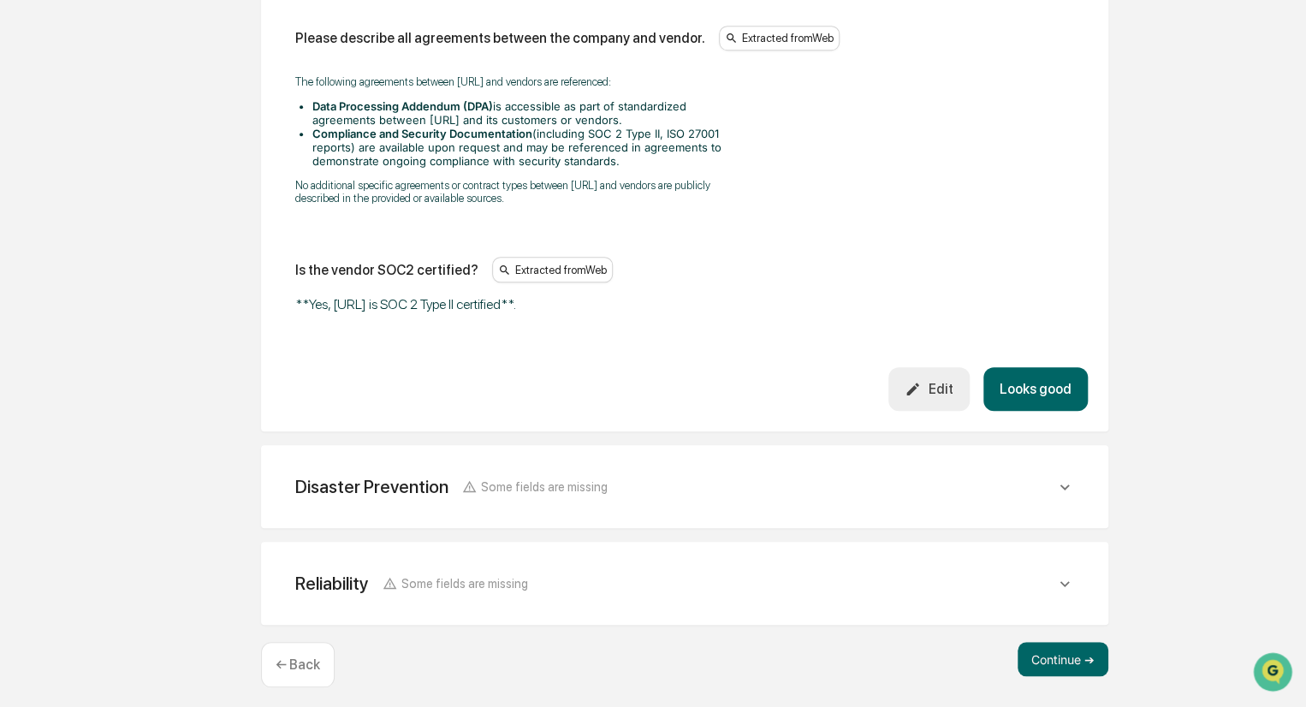
click at [1063, 480] on icon at bounding box center [1064, 486] width 19 height 19
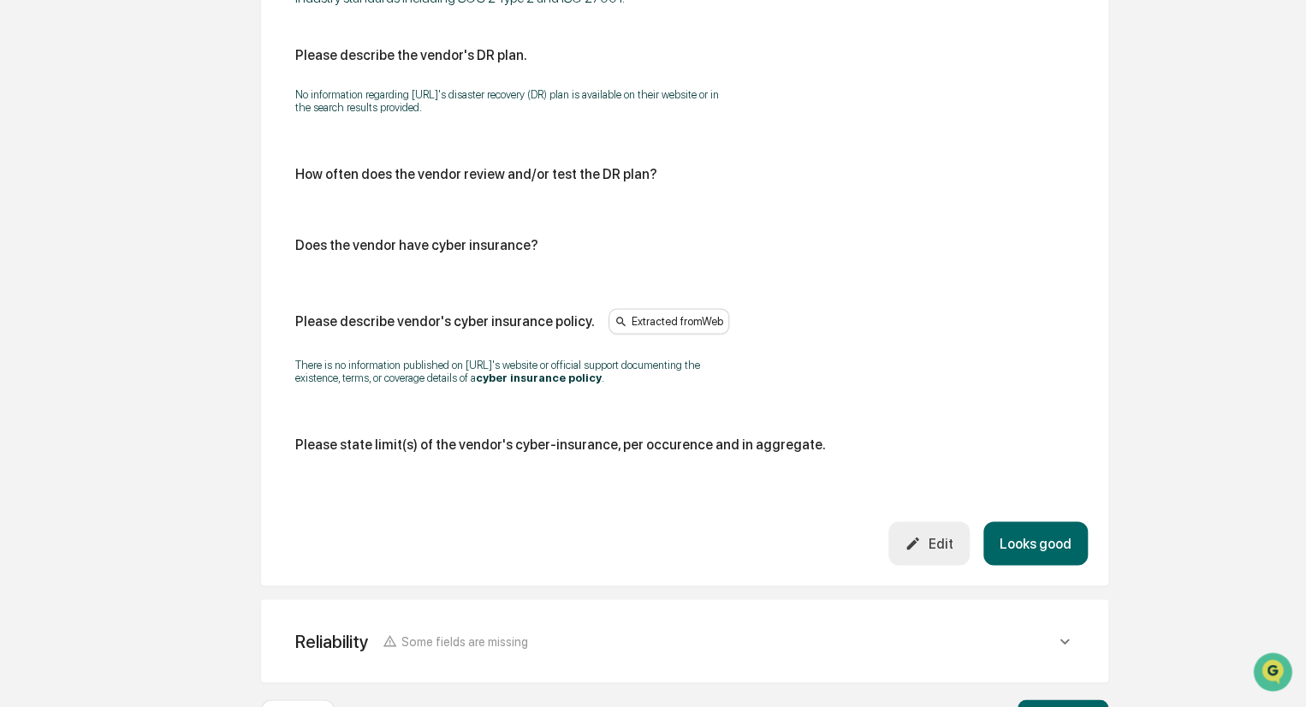
scroll to position [4463, 0]
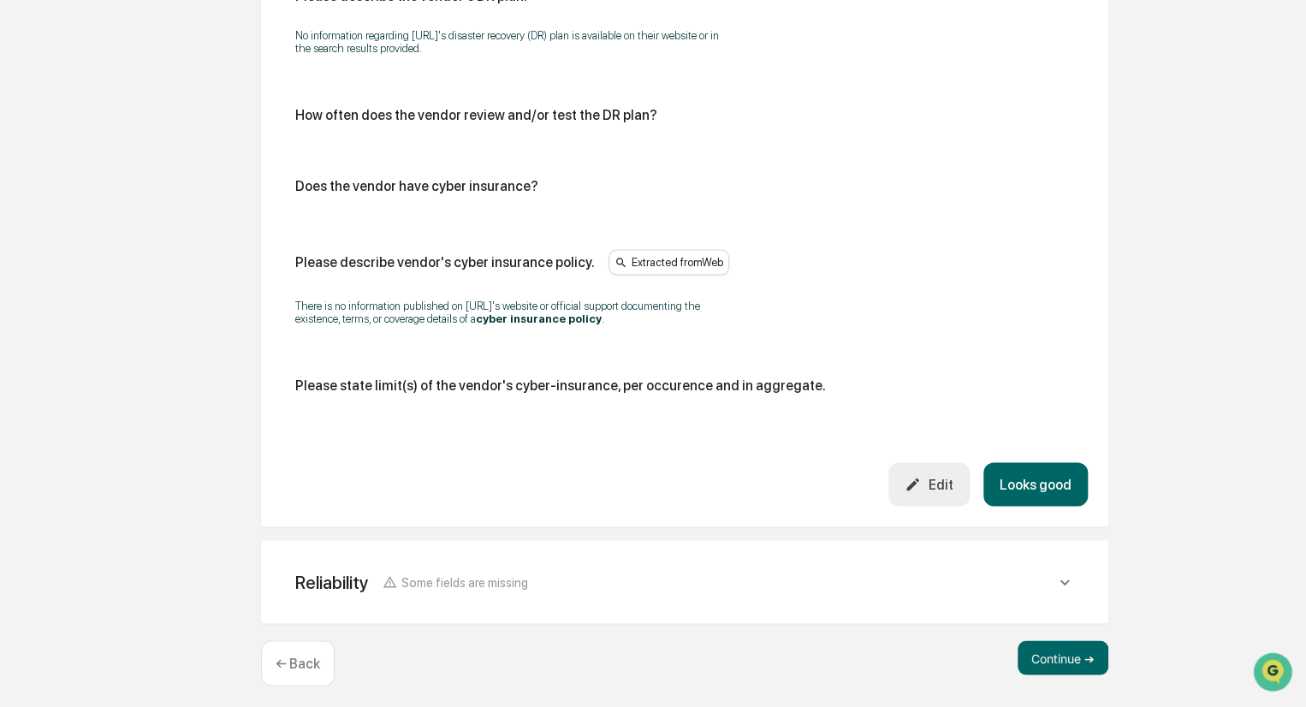
click at [1061, 578] on icon at bounding box center [1064, 581] width 19 height 19
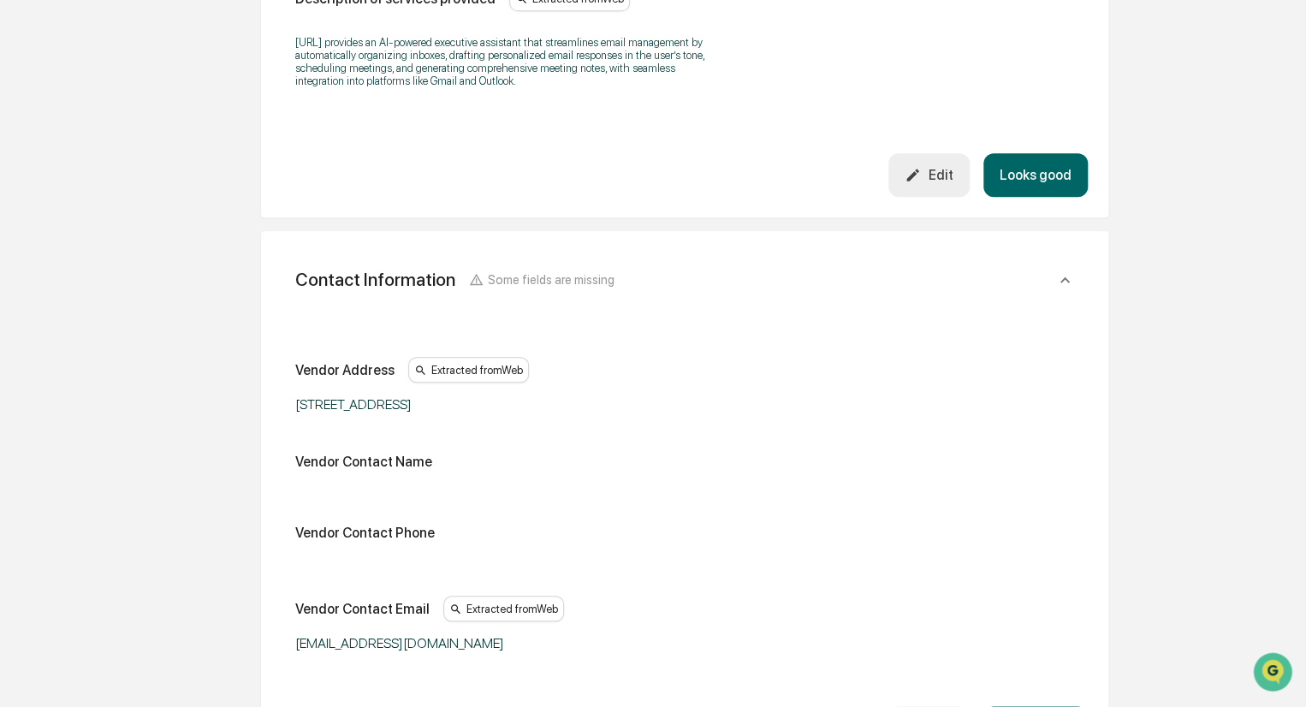
scroll to position [599, 0]
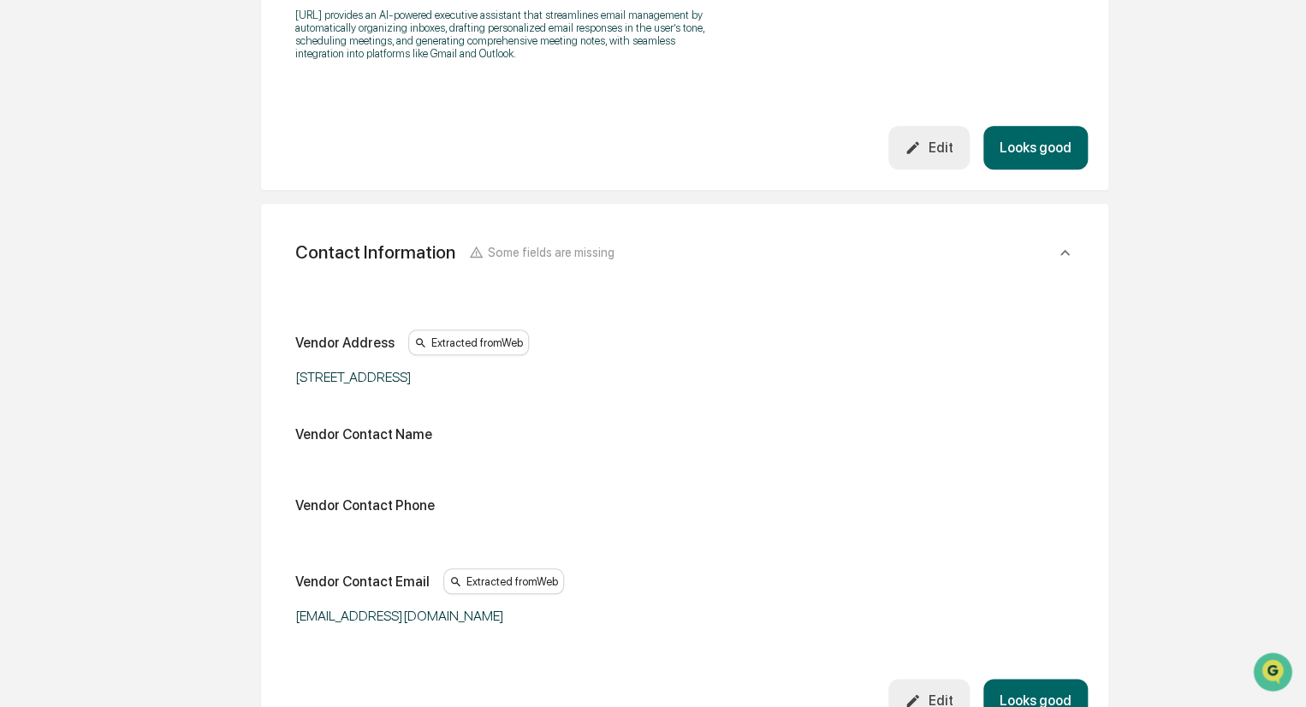
click at [1040, 145] on button "Looks good" at bounding box center [1035, 148] width 104 height 44
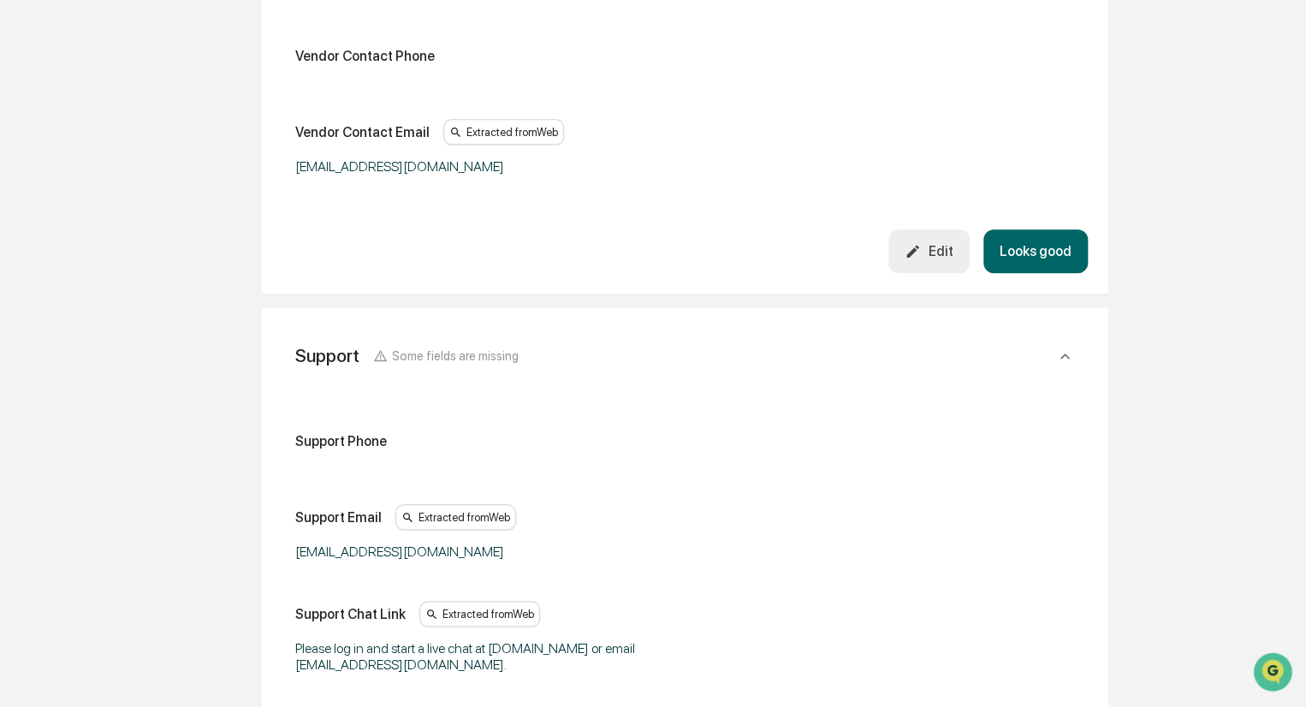
click at [1054, 246] on button "Looks good" at bounding box center [1035, 251] width 104 height 44
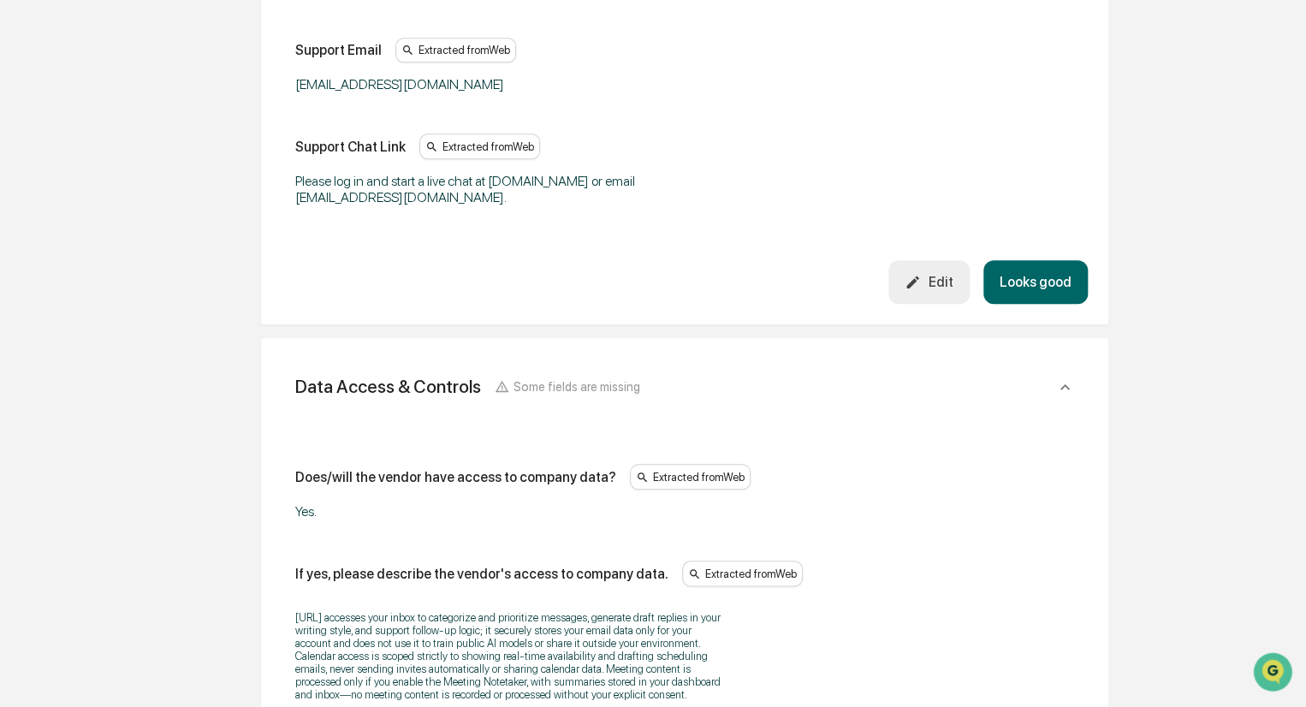
click at [1054, 260] on button "Looks good" at bounding box center [1035, 282] width 104 height 44
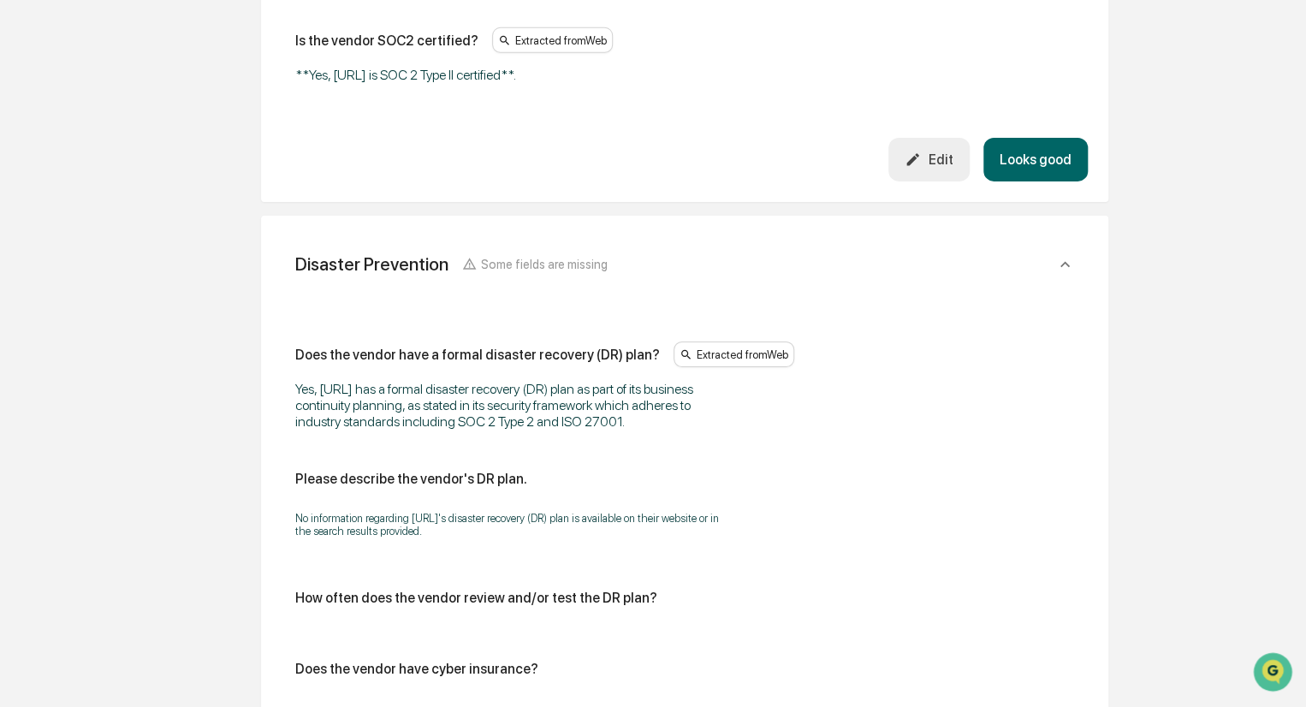
click at [1047, 175] on button "Looks good" at bounding box center [1035, 160] width 104 height 44
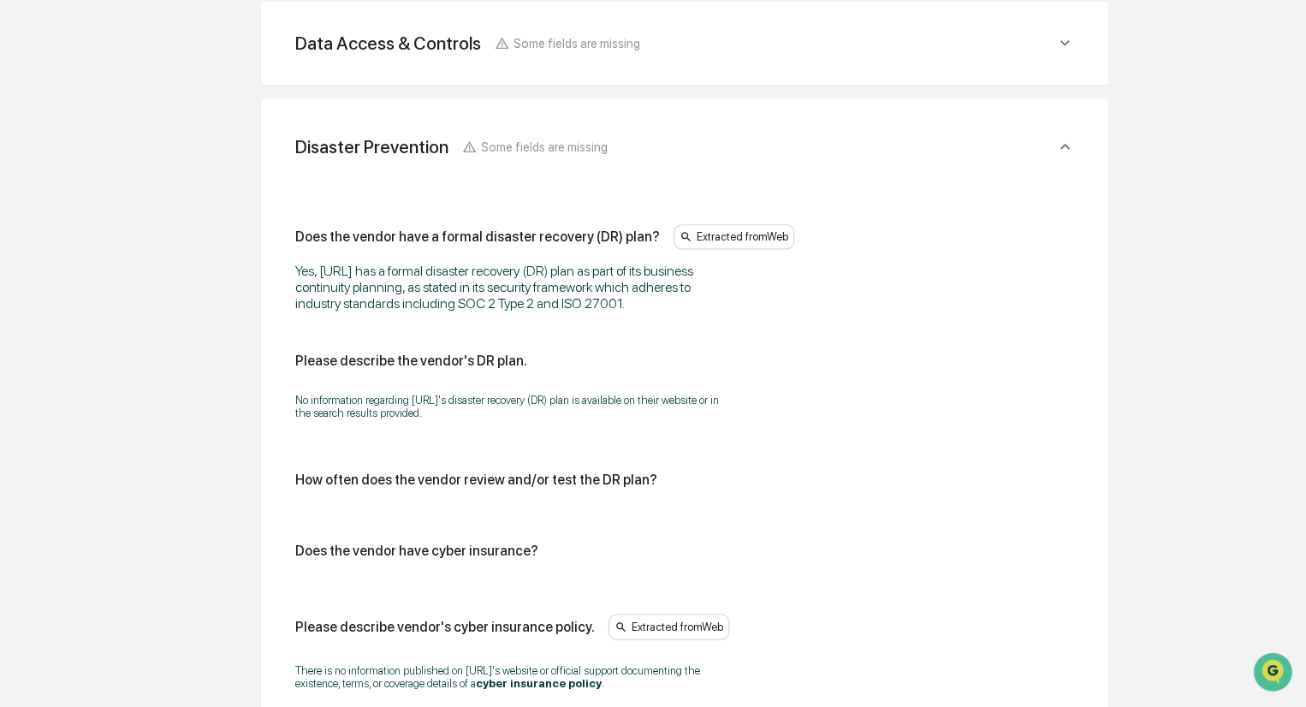
scroll to position [1020, 0]
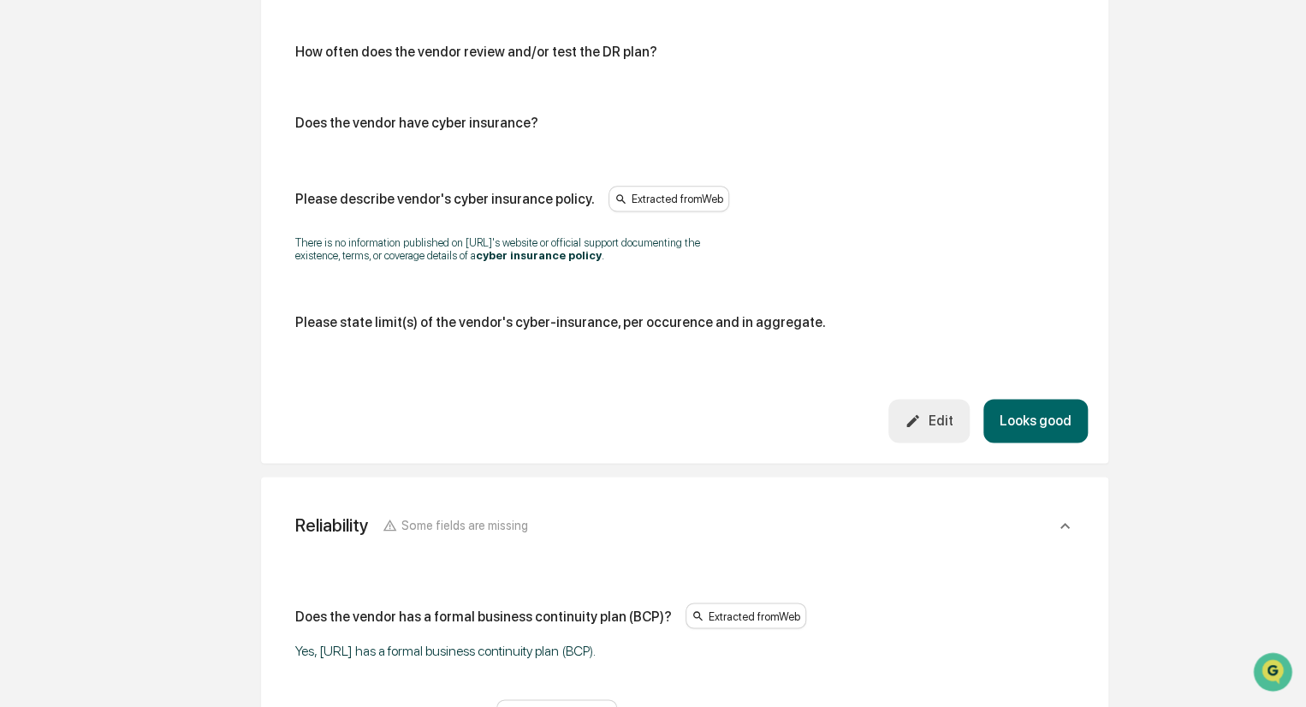
click at [1034, 415] on button "Looks good" at bounding box center [1035, 421] width 104 height 44
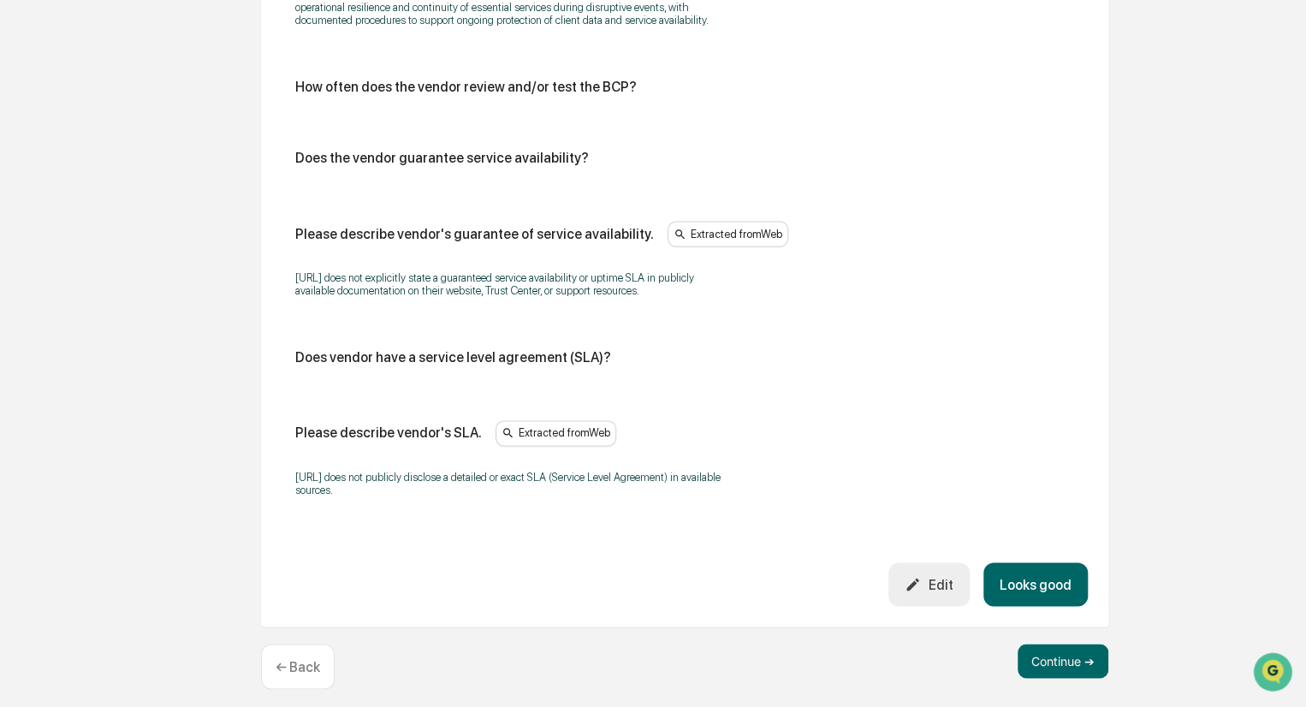
scroll to position [1082, 0]
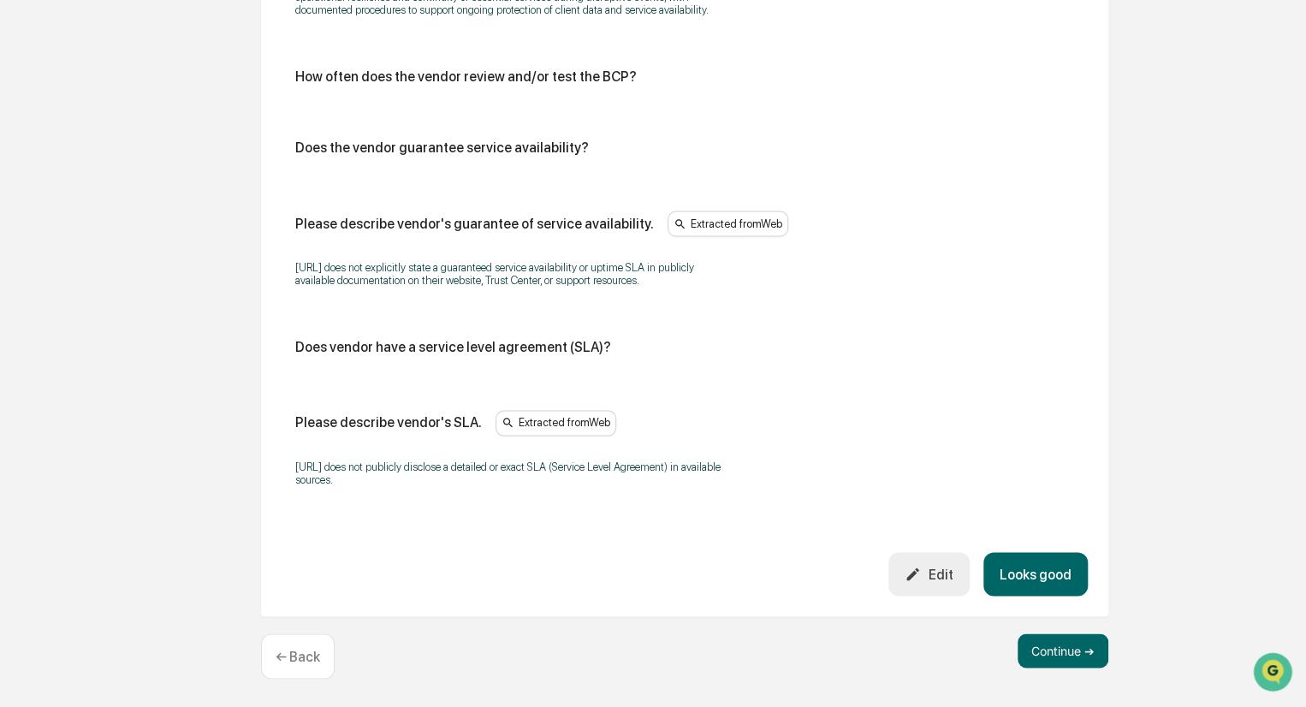
click at [1044, 571] on button "Looks good" at bounding box center [1035, 574] width 104 height 44
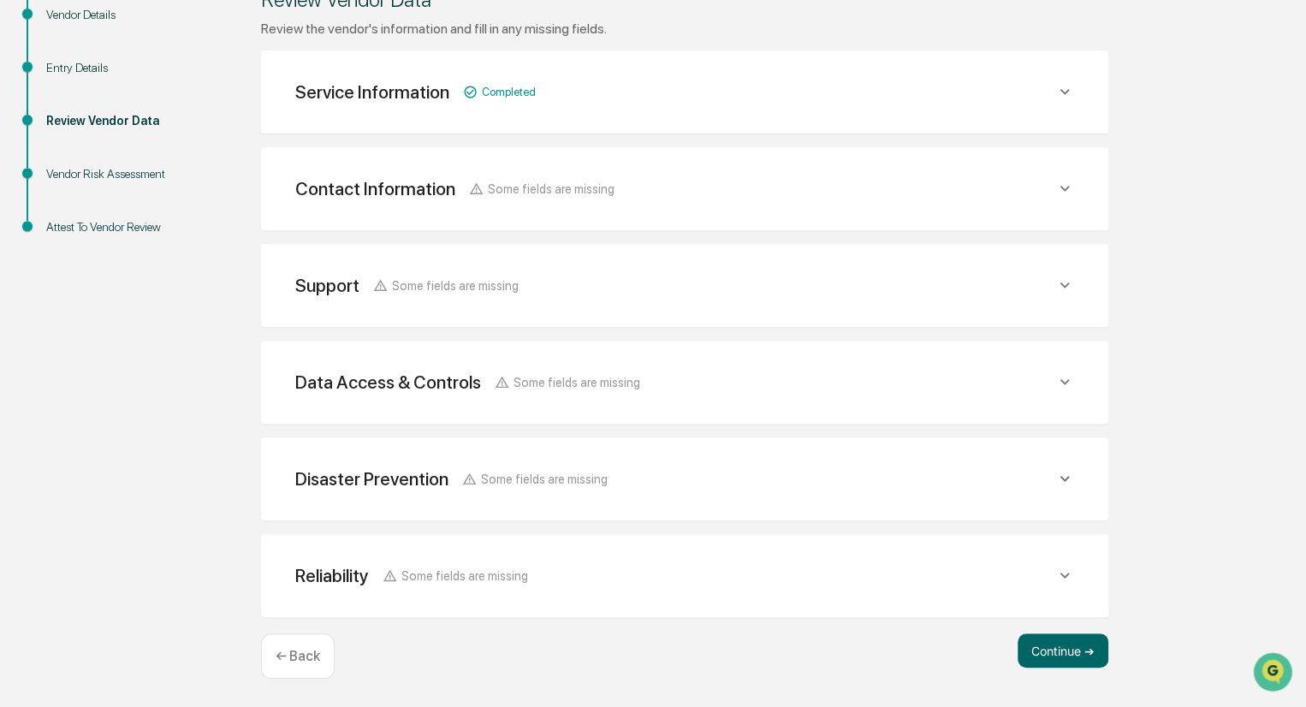
scroll to position [252, 0]
click at [1070, 652] on button "Continue ➔" at bounding box center [1062, 651] width 91 height 34
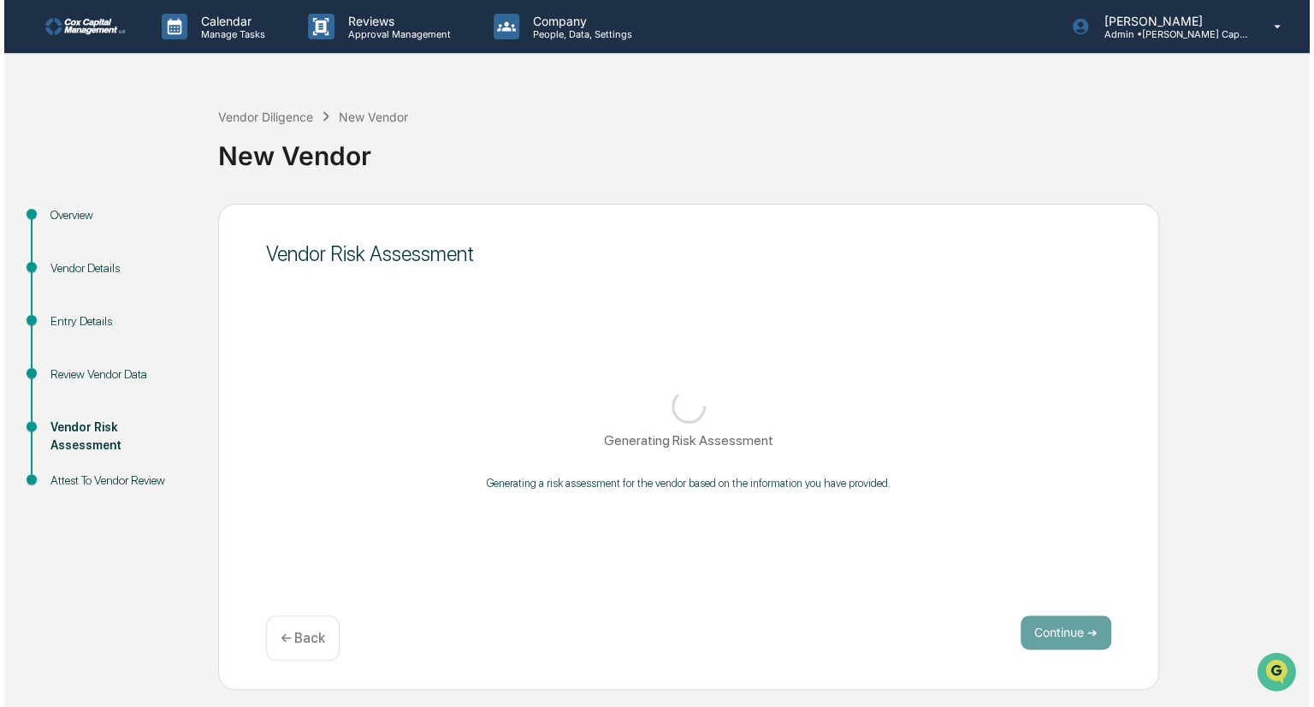
scroll to position [0, 0]
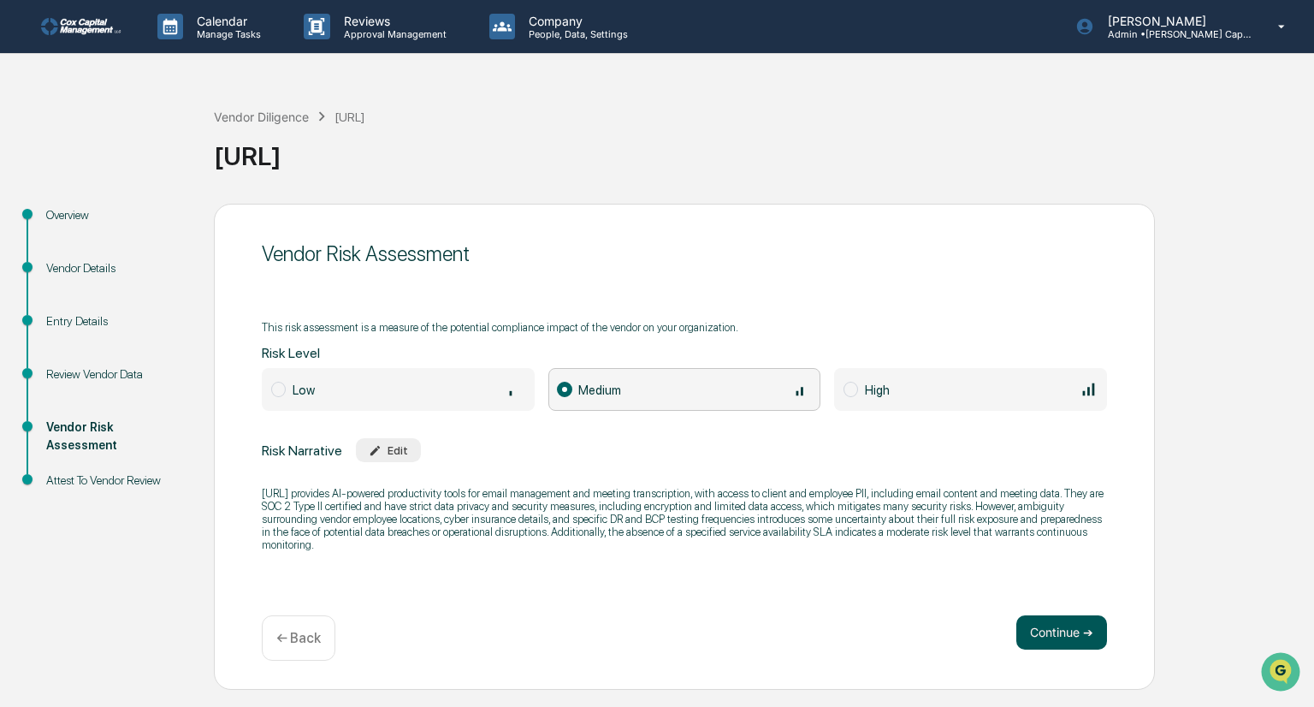
click at [1033, 633] on button "Continue ➔" at bounding box center [1062, 632] width 91 height 34
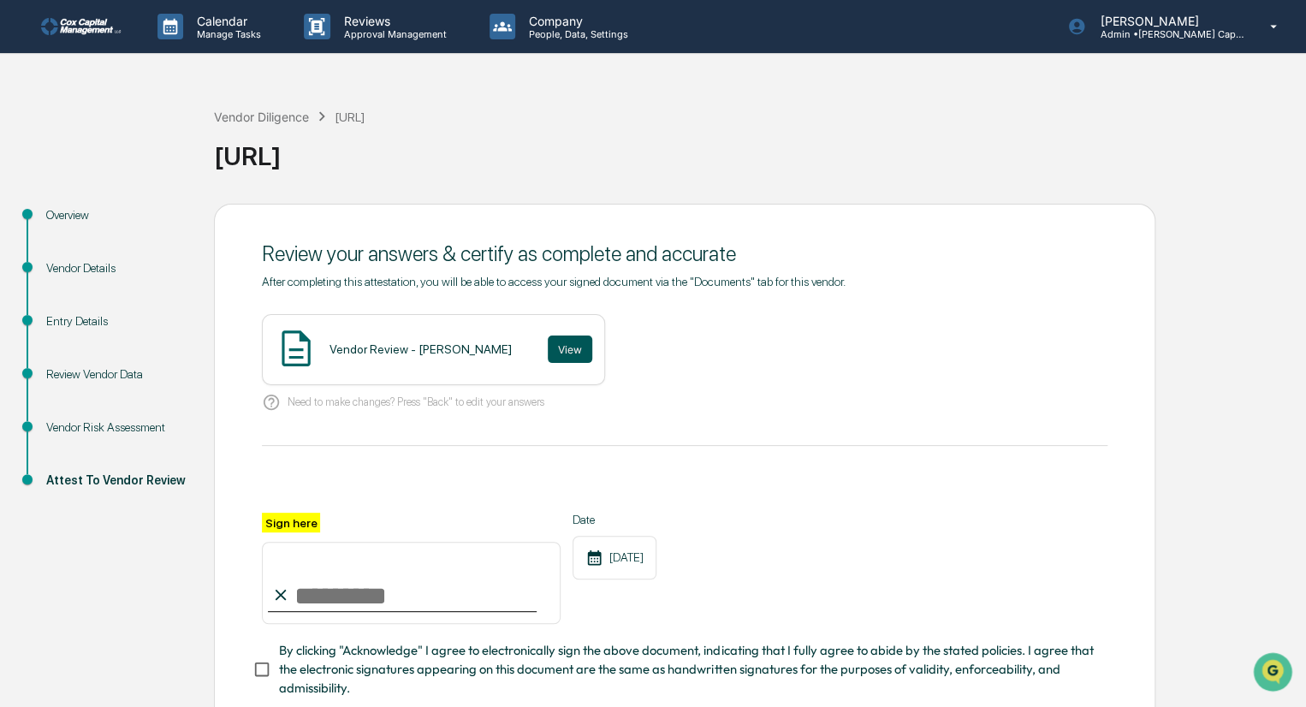
click at [548, 350] on button "View" at bounding box center [570, 348] width 44 height 27
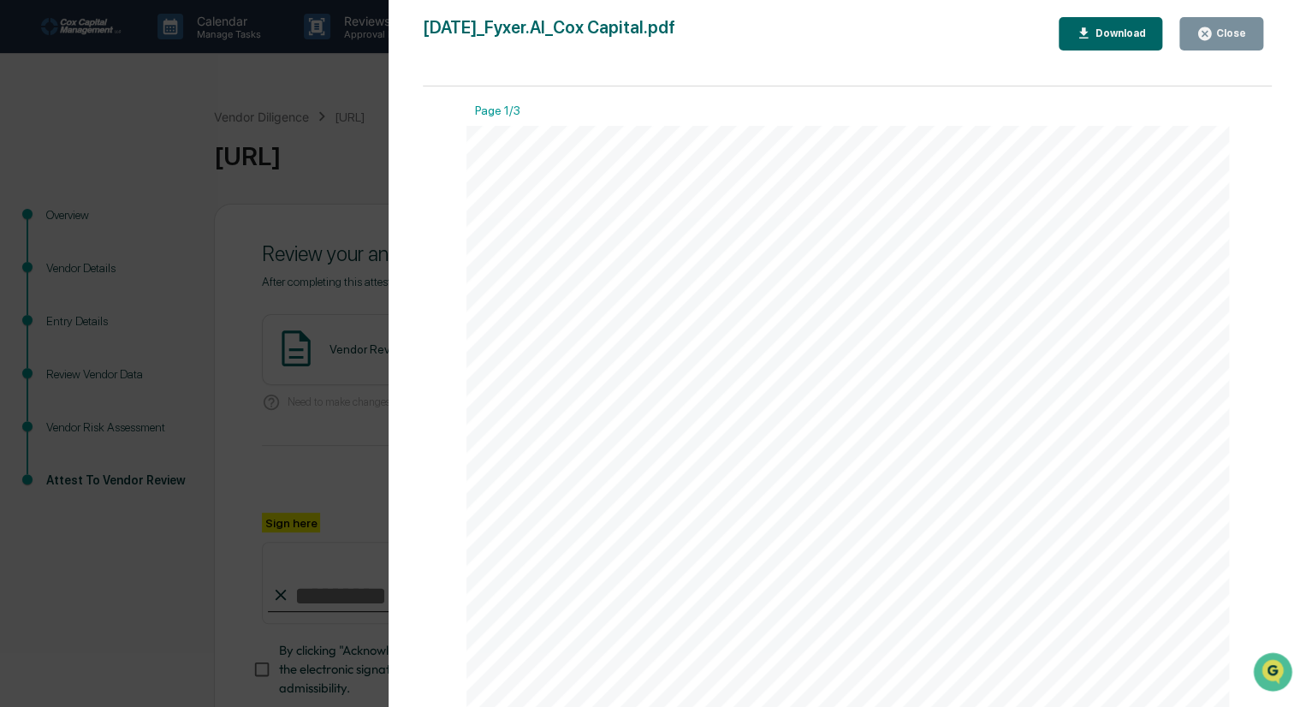
click at [1222, 28] on div "Close" at bounding box center [1228, 33] width 33 height 12
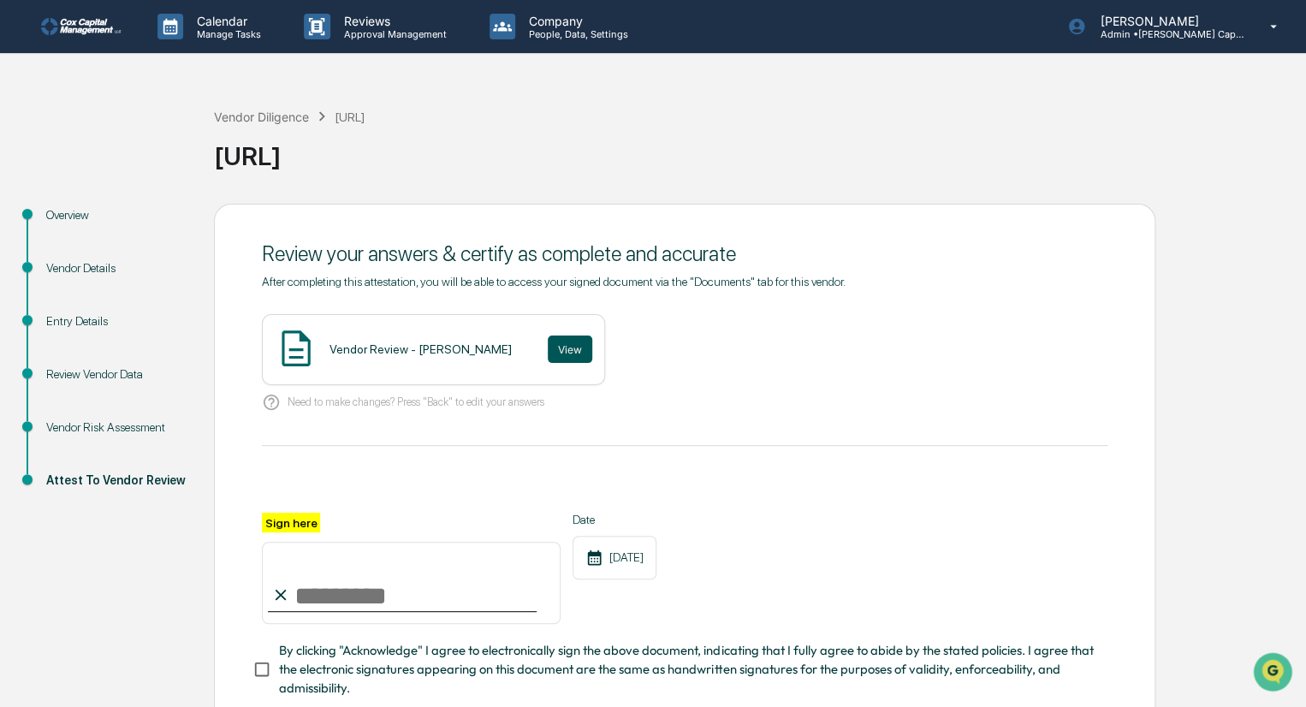
click at [548, 356] on button "View" at bounding box center [570, 348] width 44 height 27
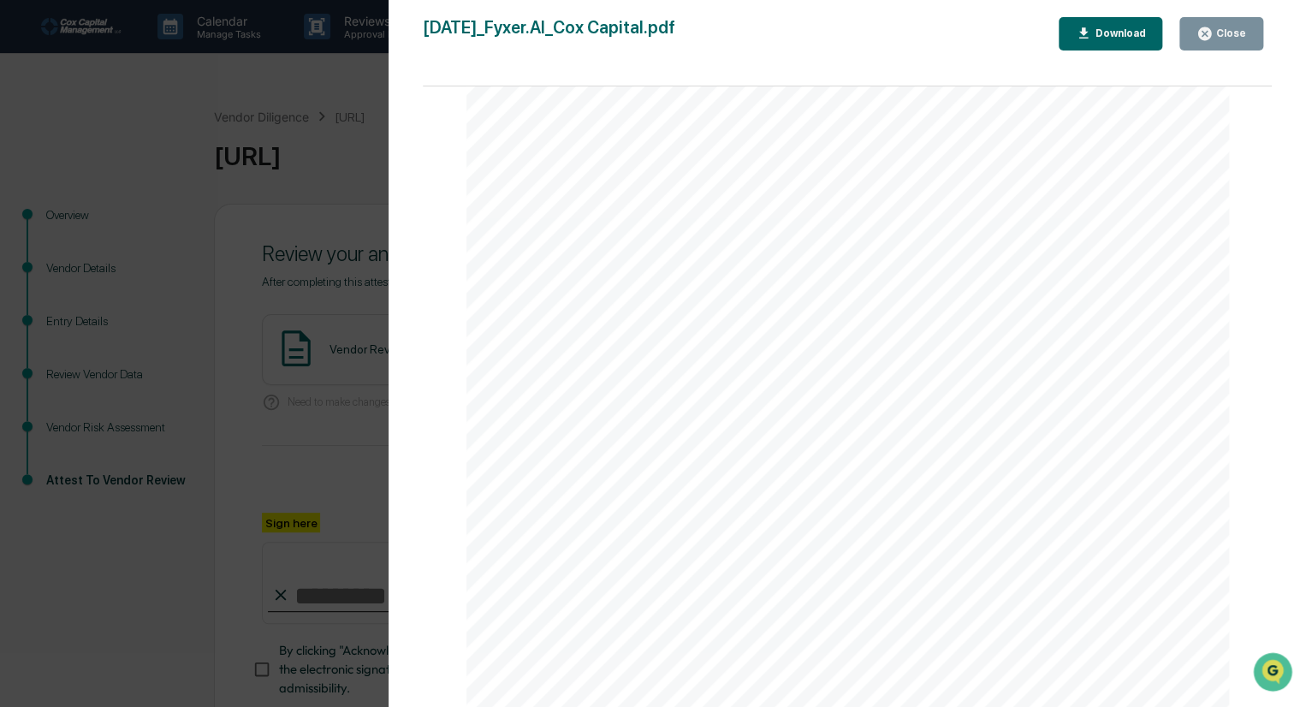
scroll to position [171, 0]
click at [1233, 26] on div "Close" at bounding box center [1221, 34] width 50 height 16
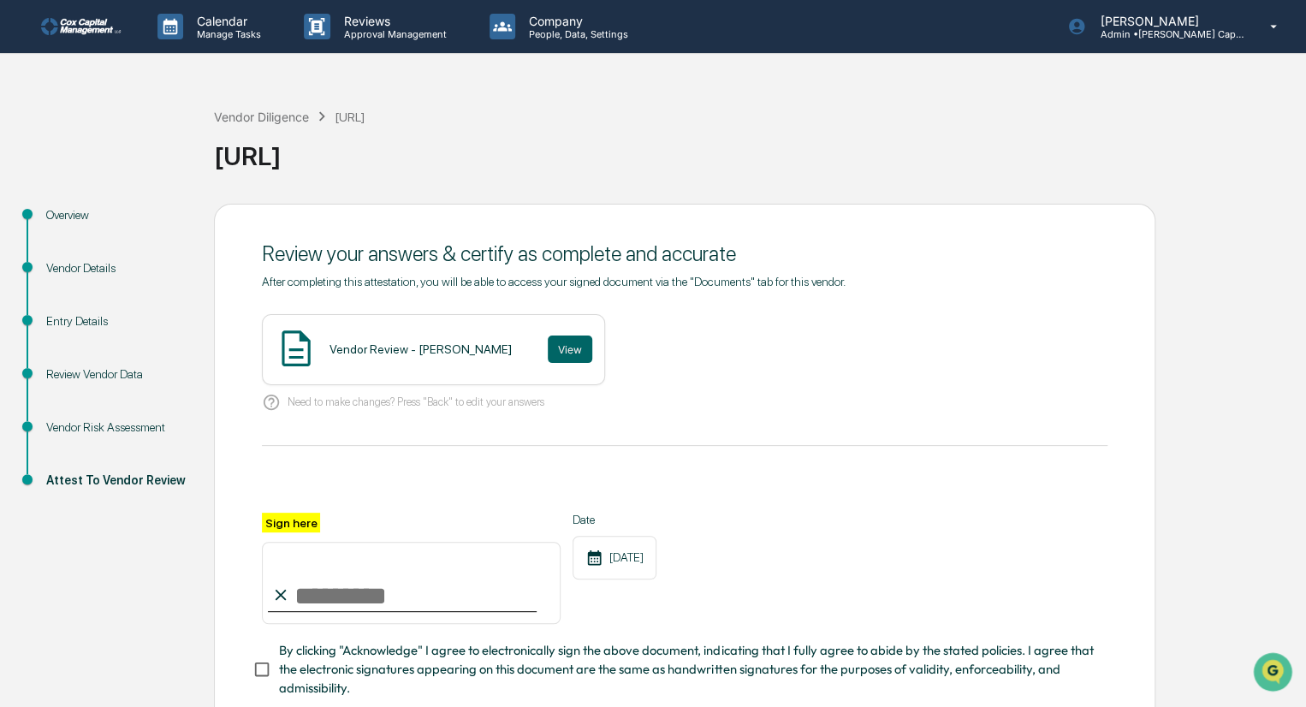
click at [92, 425] on div "Vendor Risk Assessment" at bounding box center [116, 427] width 140 height 18
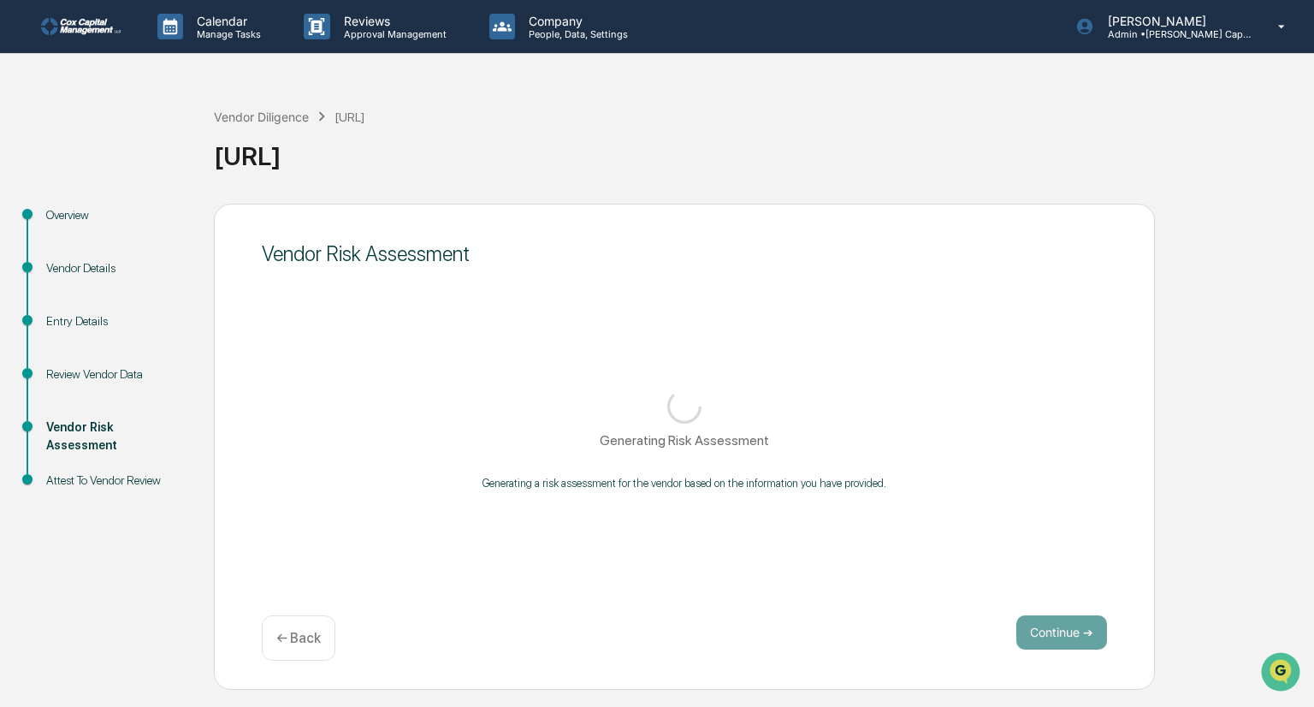
click at [82, 480] on div "Attest To Vendor Review" at bounding box center [116, 480] width 140 height 18
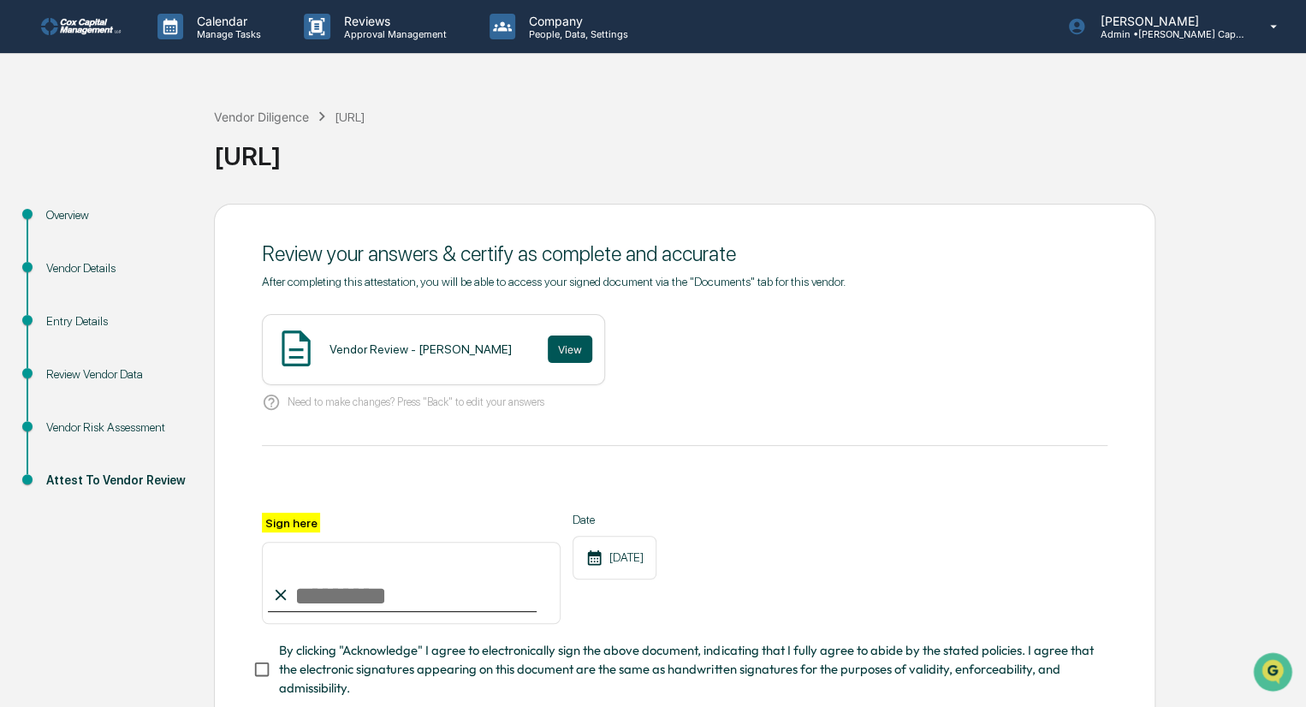
click at [548, 349] on button "View" at bounding box center [570, 348] width 44 height 27
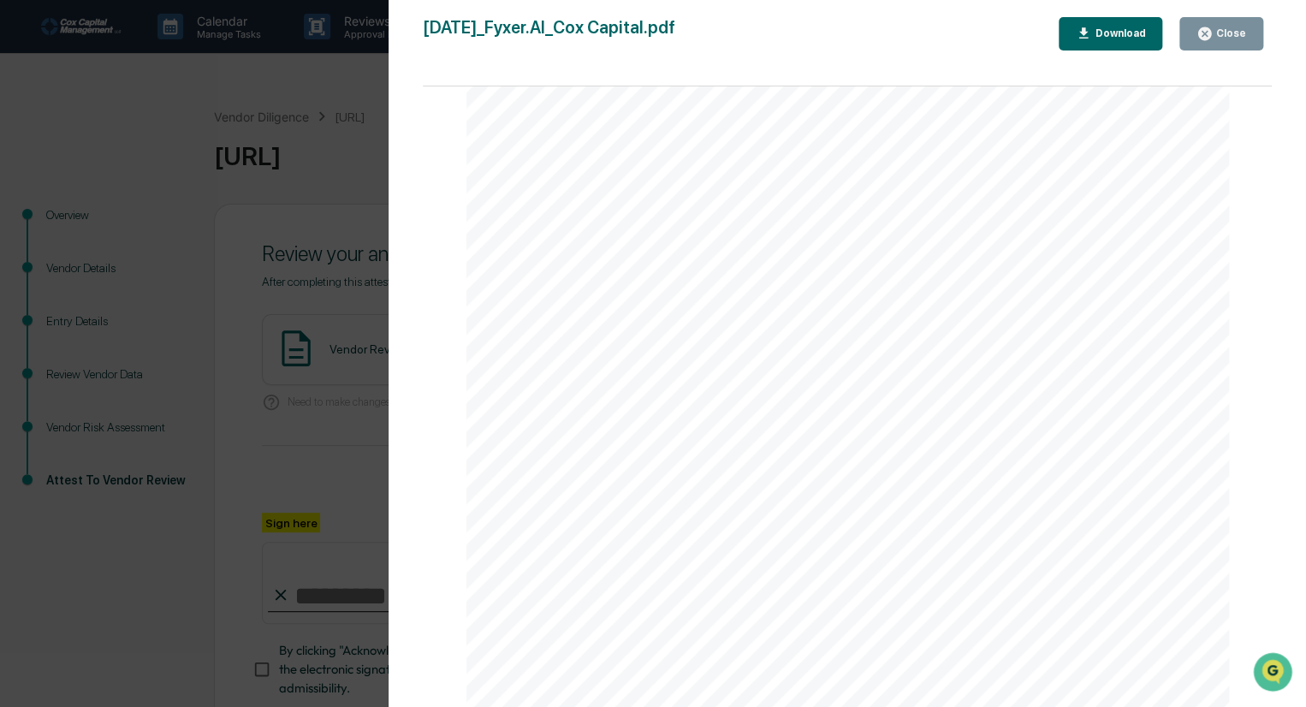
scroll to position [0, 0]
click at [1239, 36] on div "Close" at bounding box center [1228, 33] width 33 height 12
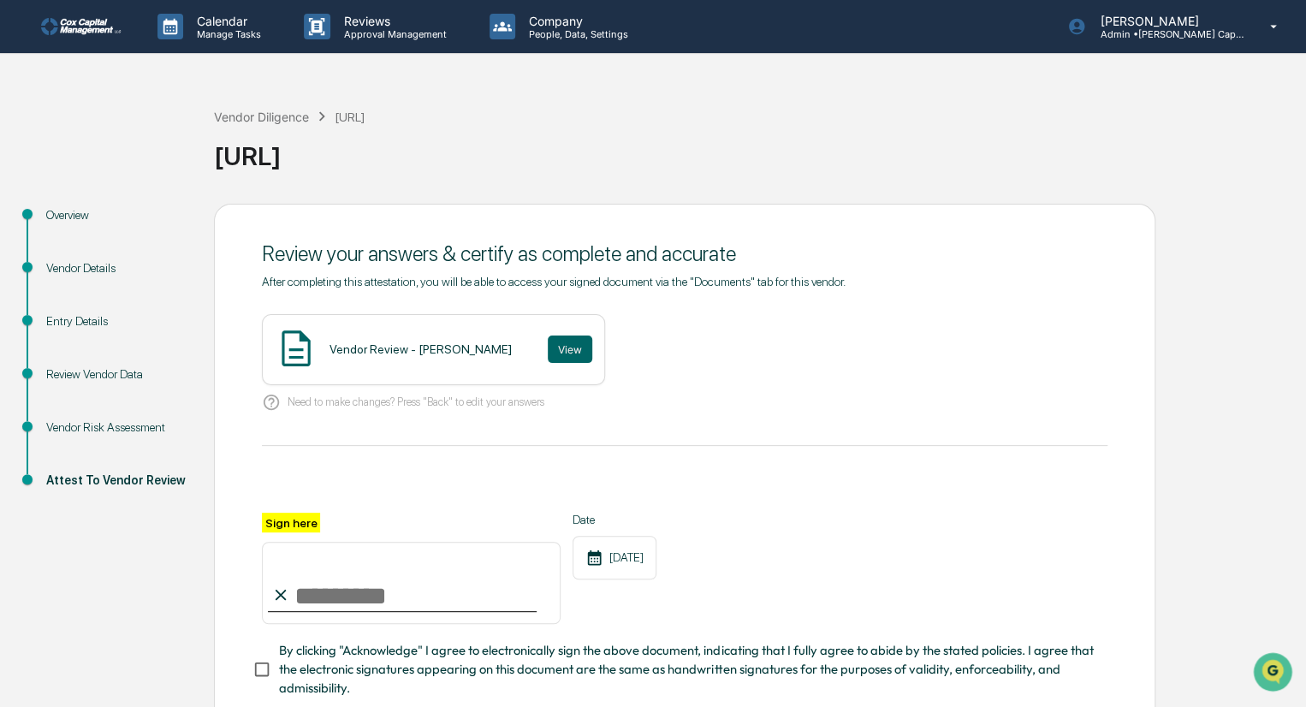
click at [314, 607] on input "Sign here" at bounding box center [411, 583] width 299 height 82
type input "********"
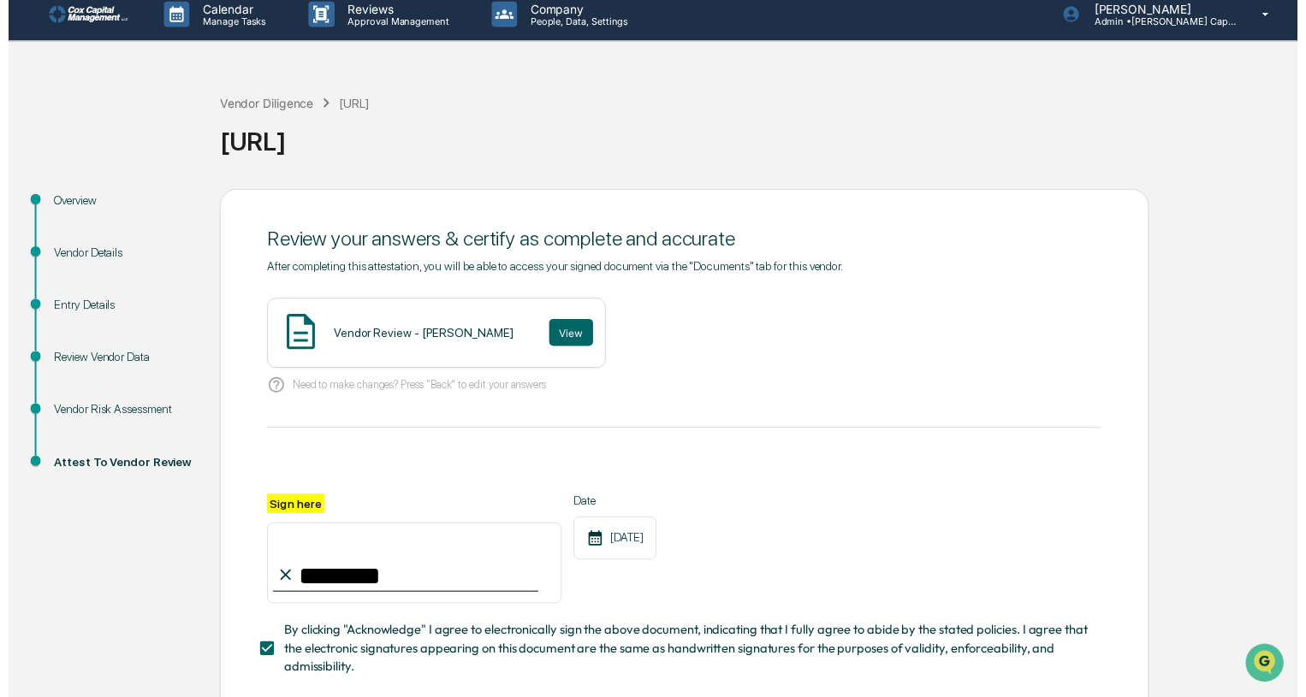
scroll to position [114, 0]
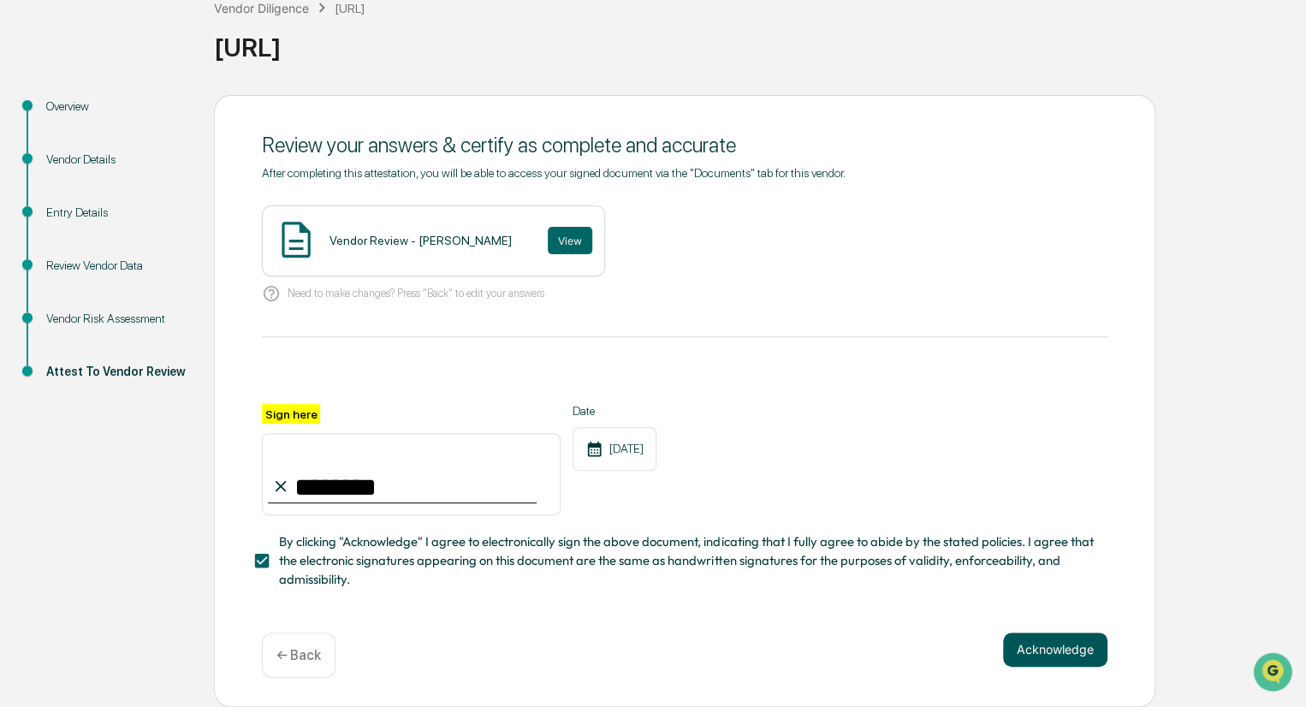
click at [1071, 648] on button "Acknowledge" at bounding box center [1055, 649] width 104 height 34
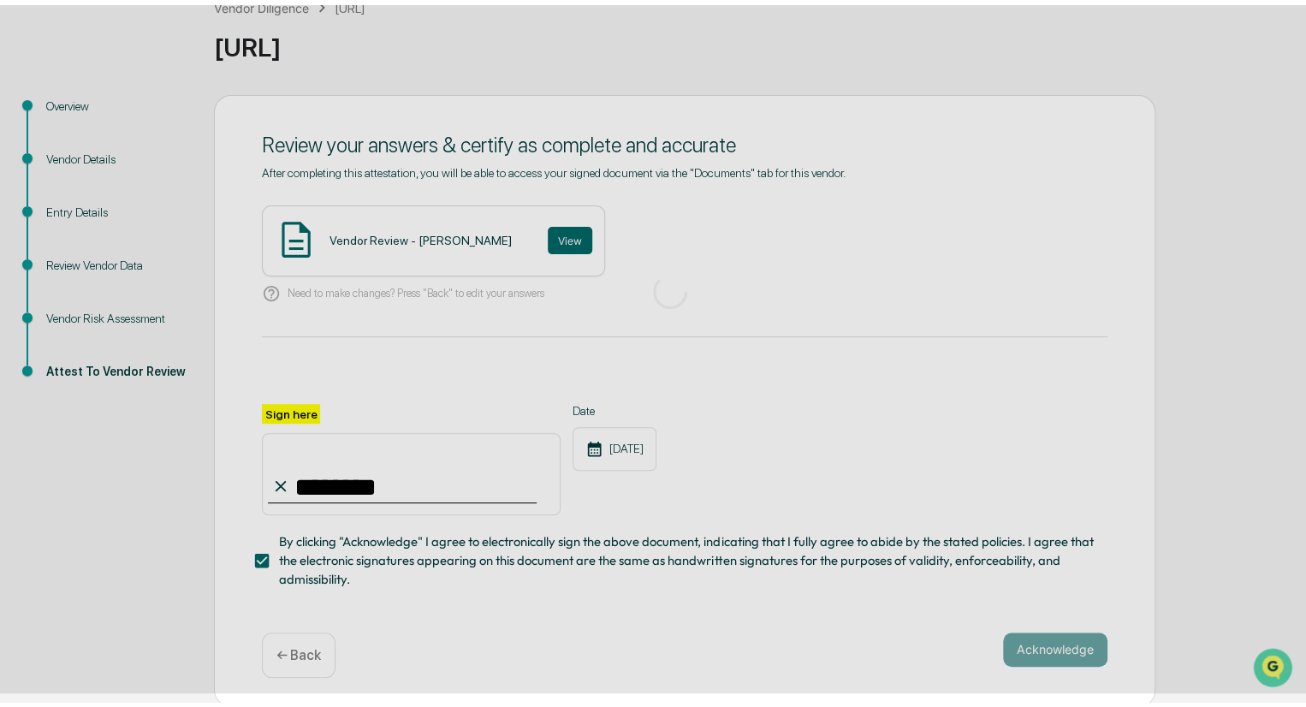
scroll to position [0, 0]
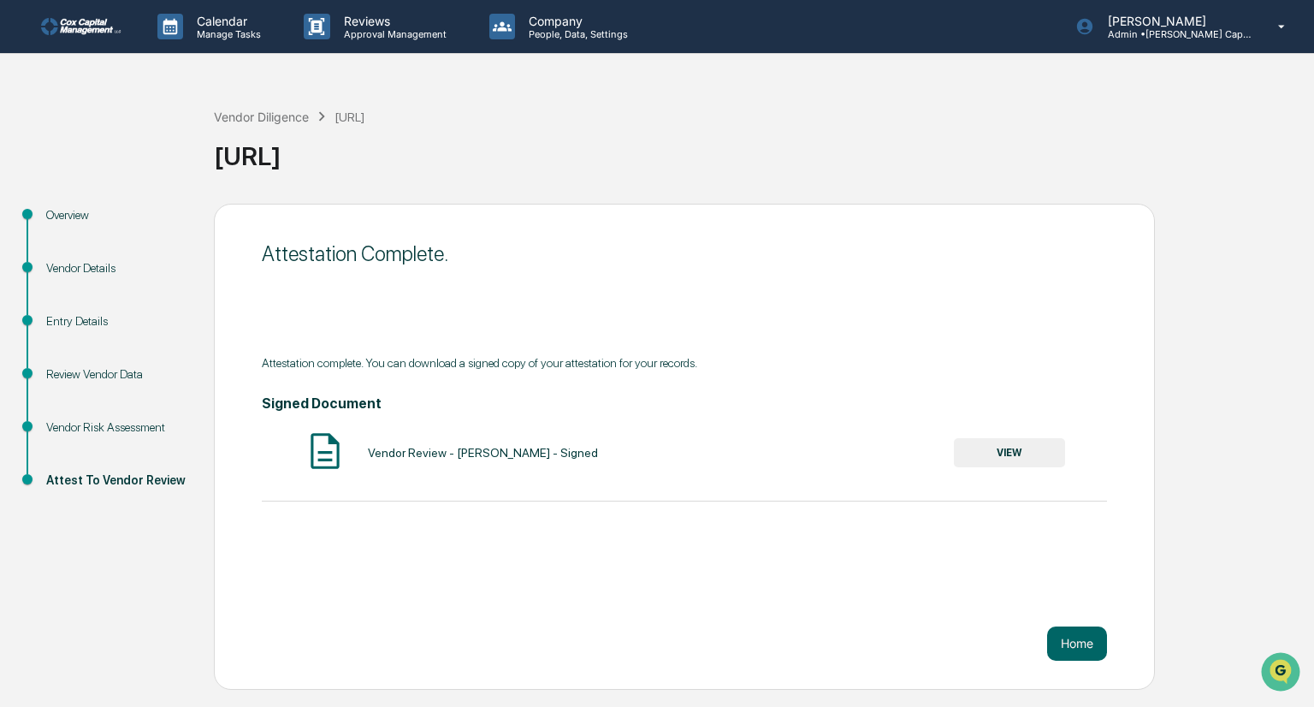
click at [80, 210] on div "Overview" at bounding box center [116, 215] width 140 height 18
click at [79, 27] on img at bounding box center [82, 26] width 82 height 17
